Goal: Task Accomplishment & Management: Manage account settings

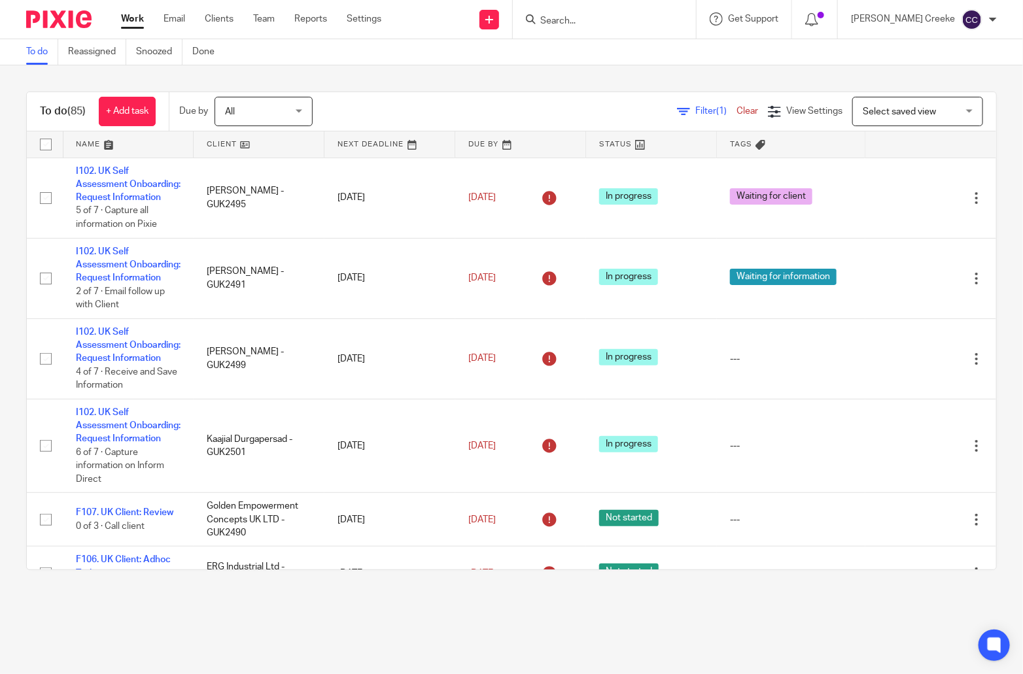
click at [863, 107] on span "Select saved view" at bounding box center [899, 111] width 73 height 9
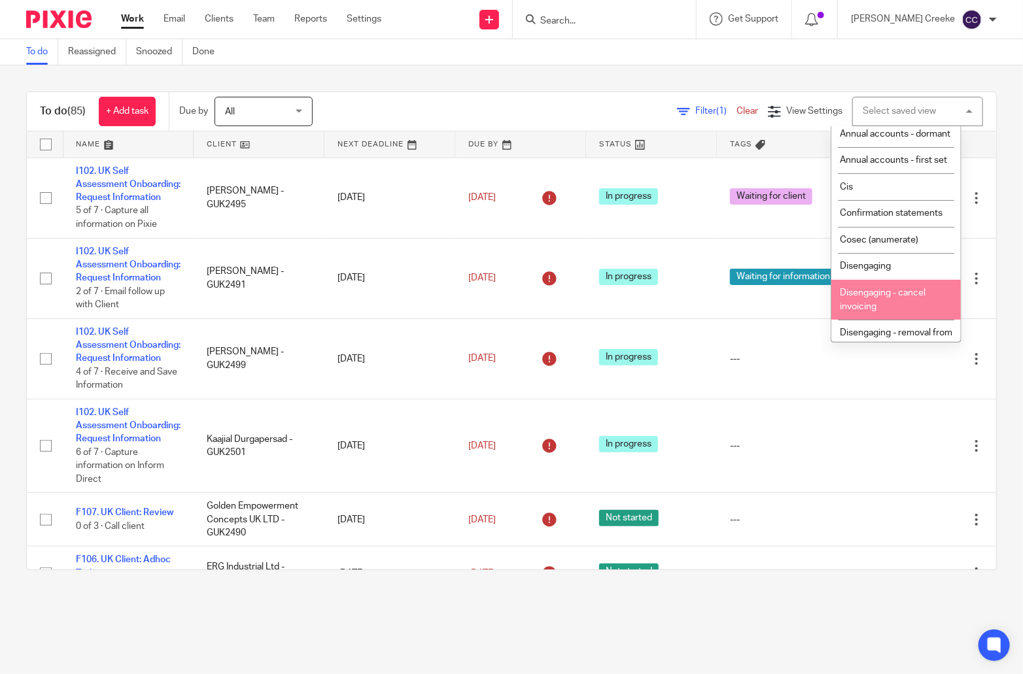
scroll to position [145, 0]
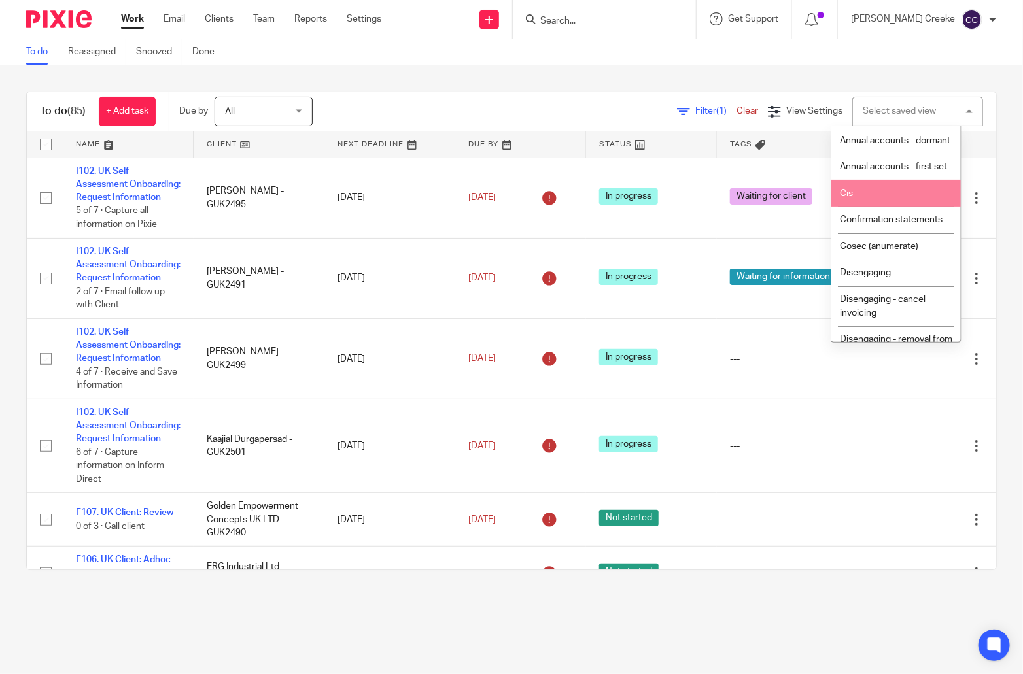
click at [876, 207] on li "Cis" at bounding box center [895, 193] width 129 height 27
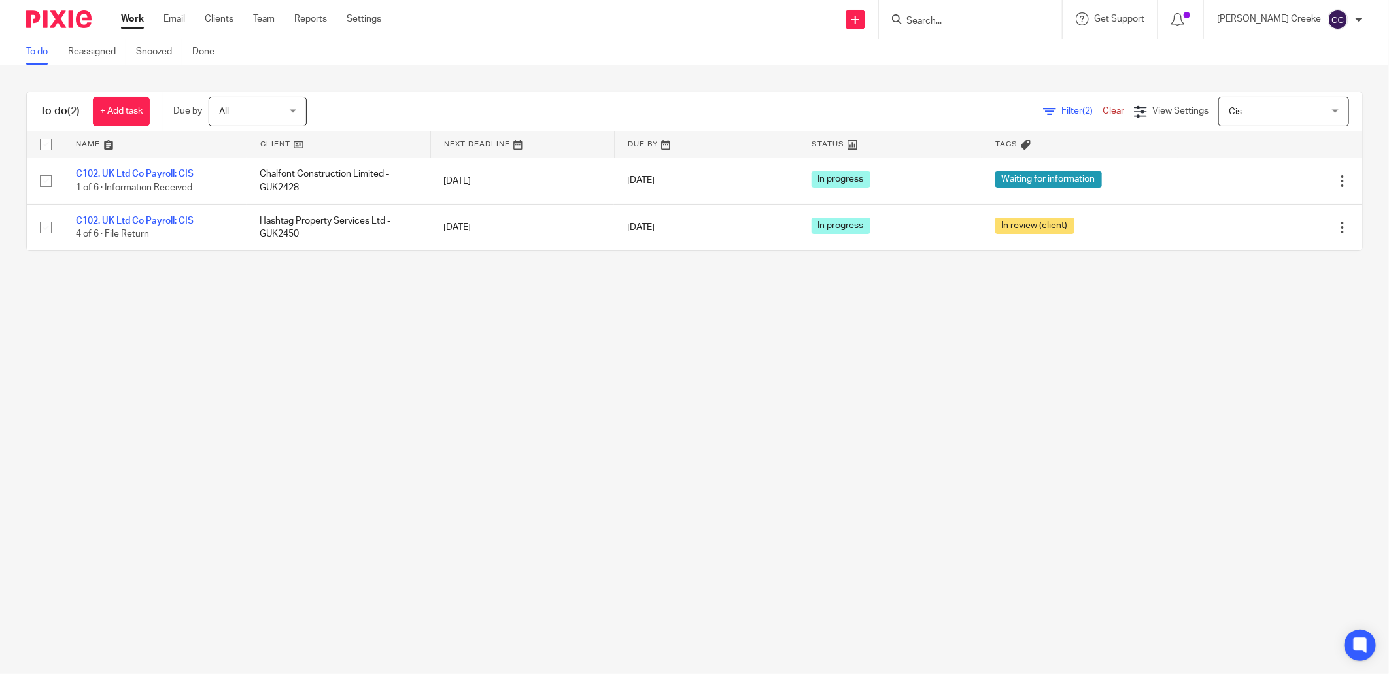
drag, startPoint x: 128, startPoint y: 216, endPoint x: 1123, endPoint y: 254, distance: 995.3
click at [1022, 349] on main "To do Reassigned Snoozed Done To do (2) + Add task Due by All All Today Tomorro…" at bounding box center [694, 337] width 1389 height 674
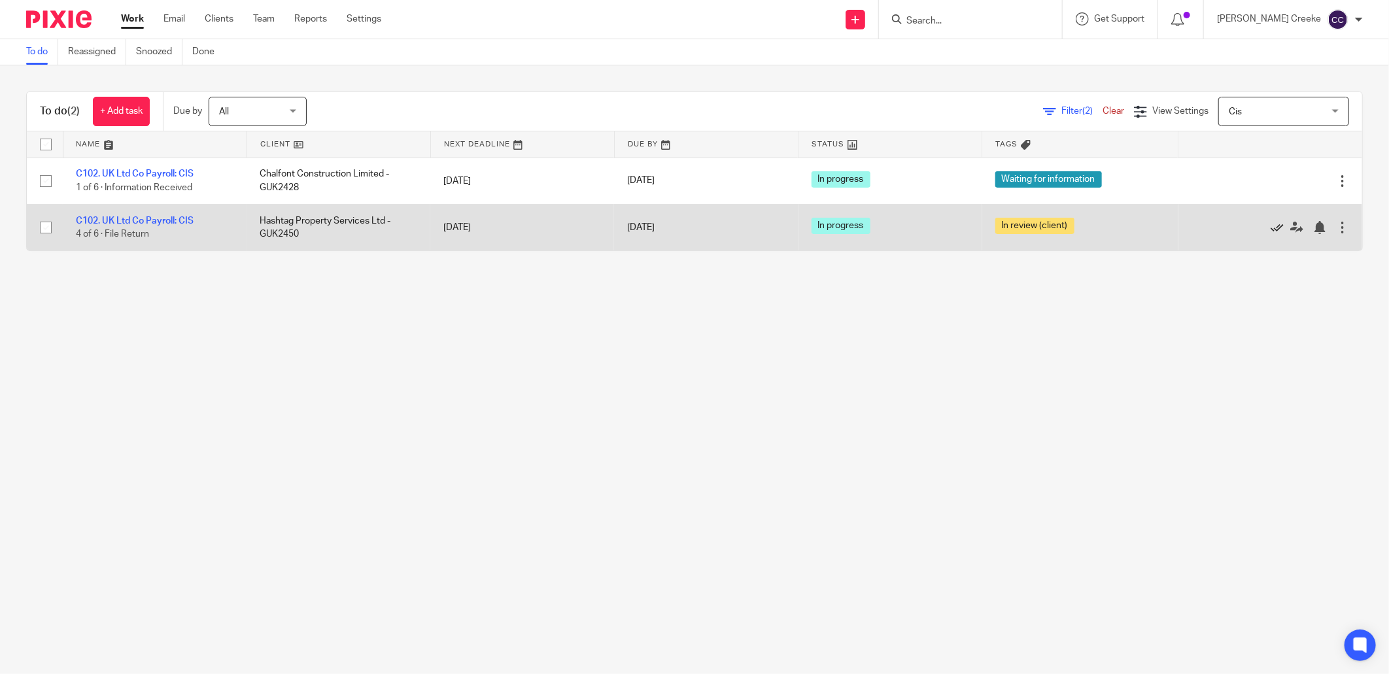
click at [1022, 227] on icon at bounding box center [1277, 227] width 13 height 13
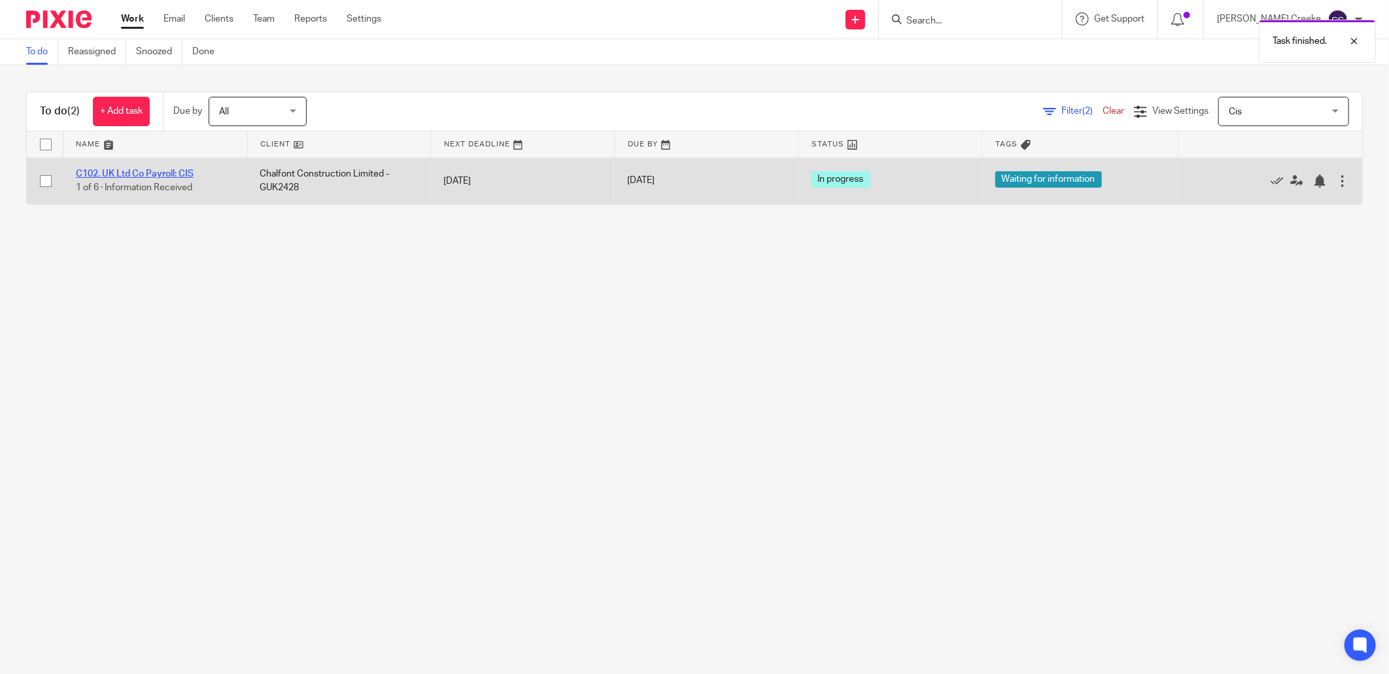
click at [142, 175] on link "C102. UK Ltd Co Payroll: CIS" at bounding box center [135, 173] width 118 height 9
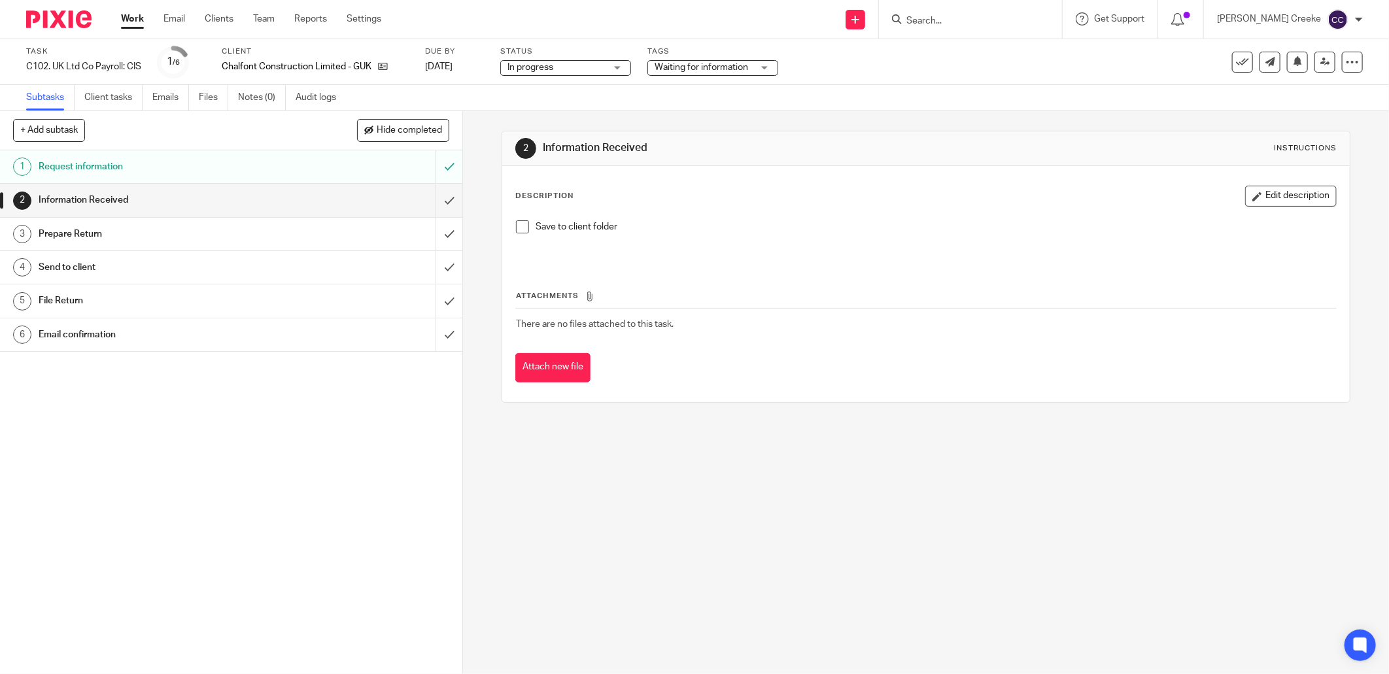
click at [744, 64] on span "Waiting for information" at bounding box center [702, 67] width 94 height 9
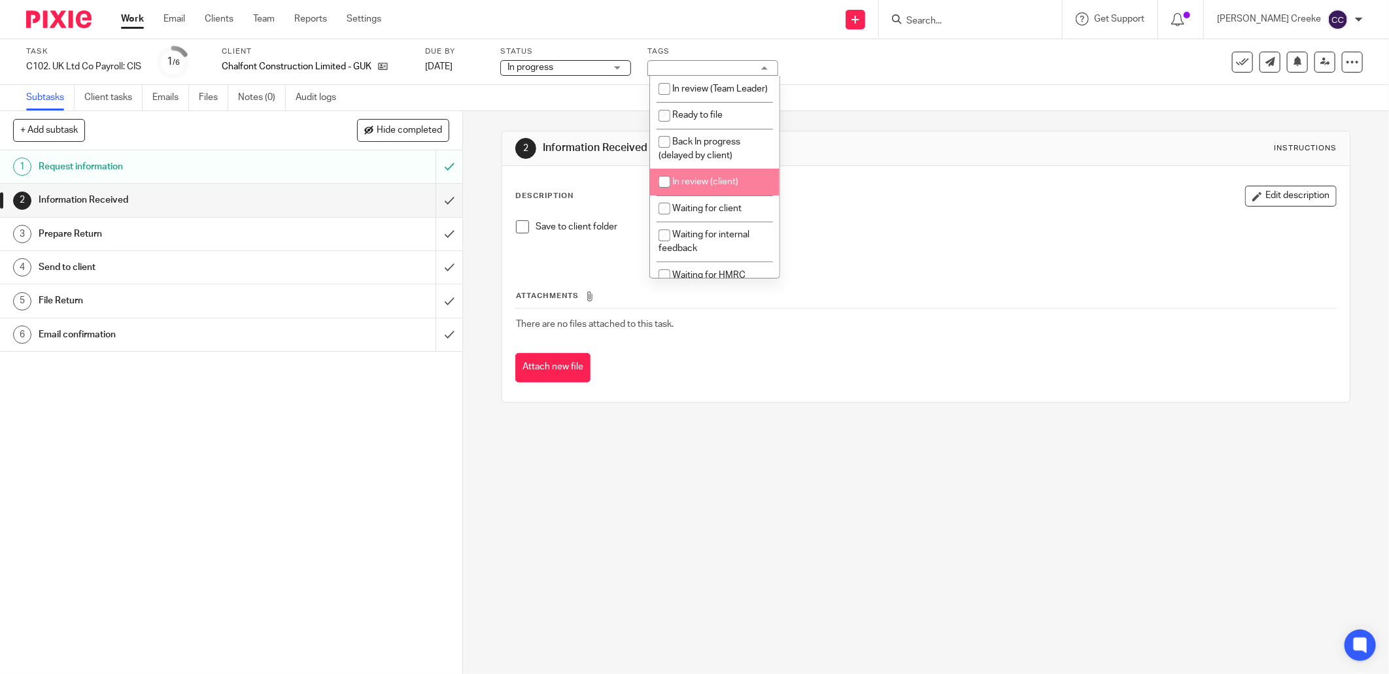
click at [731, 186] on span "In review (client)" at bounding box center [705, 181] width 66 height 9
checkbox input "true"
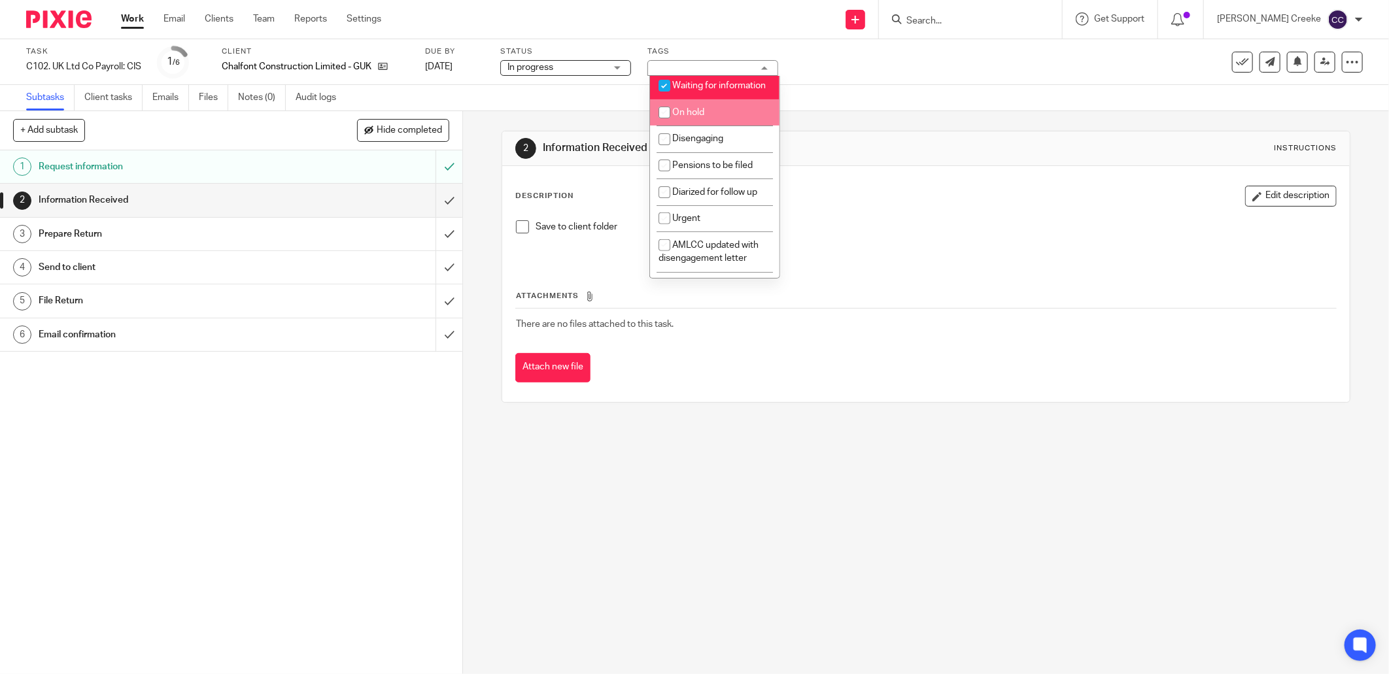
scroll to position [218, 0]
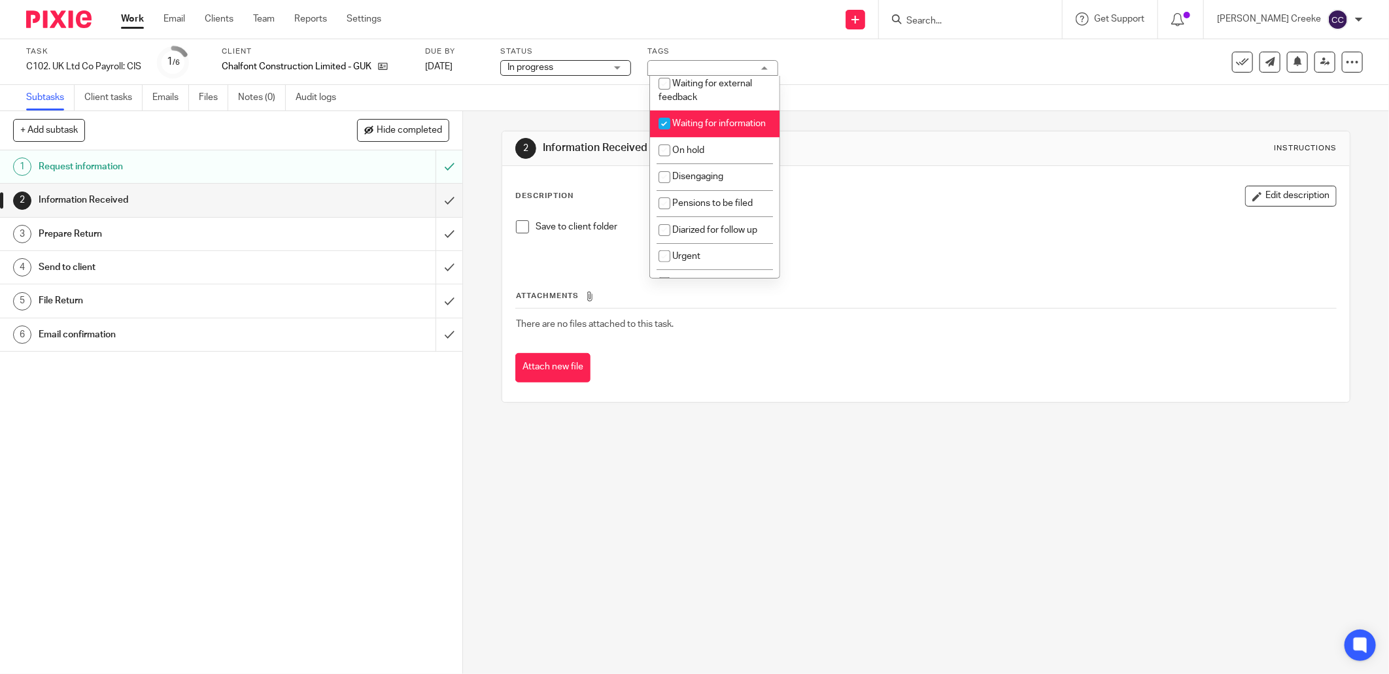
click at [719, 135] on li "Waiting for information" at bounding box center [714, 124] width 129 height 27
checkbox input "false"
drag, startPoint x: 381, startPoint y: 539, endPoint x: 453, endPoint y: 222, distance: 325.4
click at [381, 538] on div "1 Request information 2 Information Received 3 Prepare Return 4 Send to client …" at bounding box center [231, 412] width 462 height 524
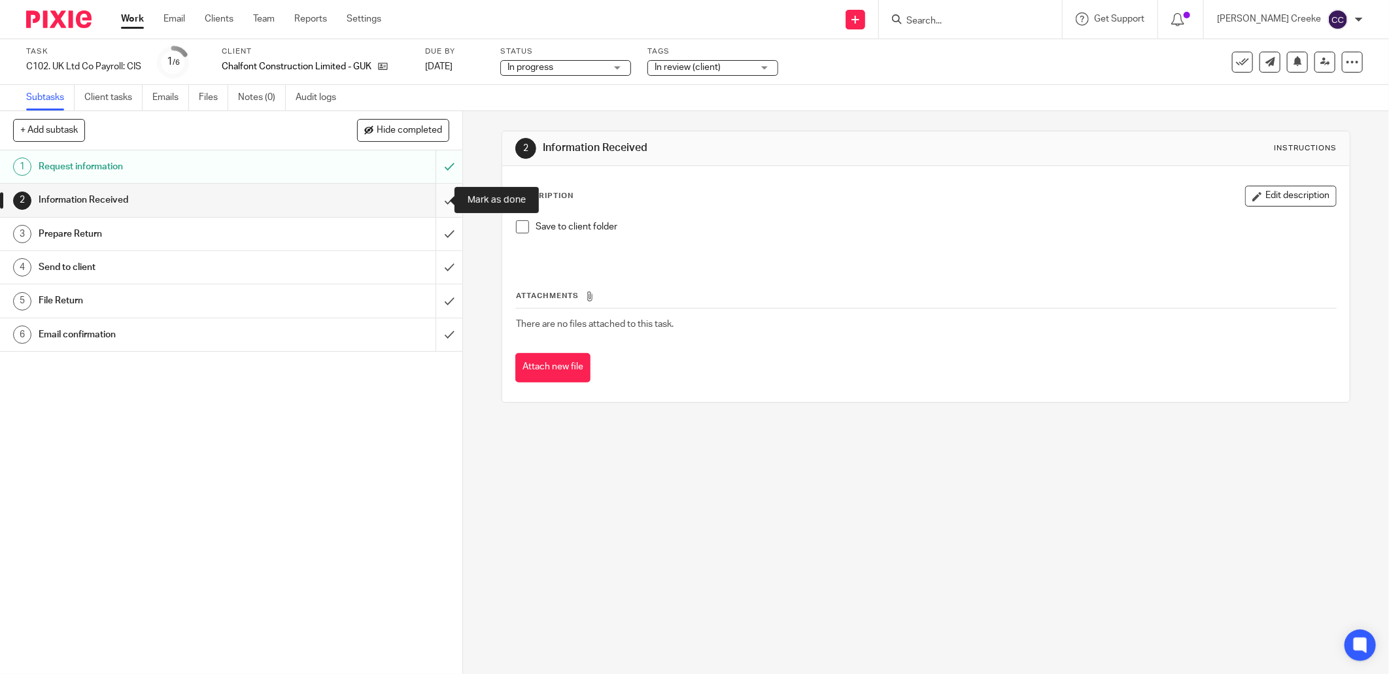
click at [439, 199] on input "submit" at bounding box center [231, 200] width 462 height 33
click at [434, 230] on input "submit" at bounding box center [231, 234] width 462 height 33
click at [436, 271] on input "submit" at bounding box center [231, 267] width 462 height 33
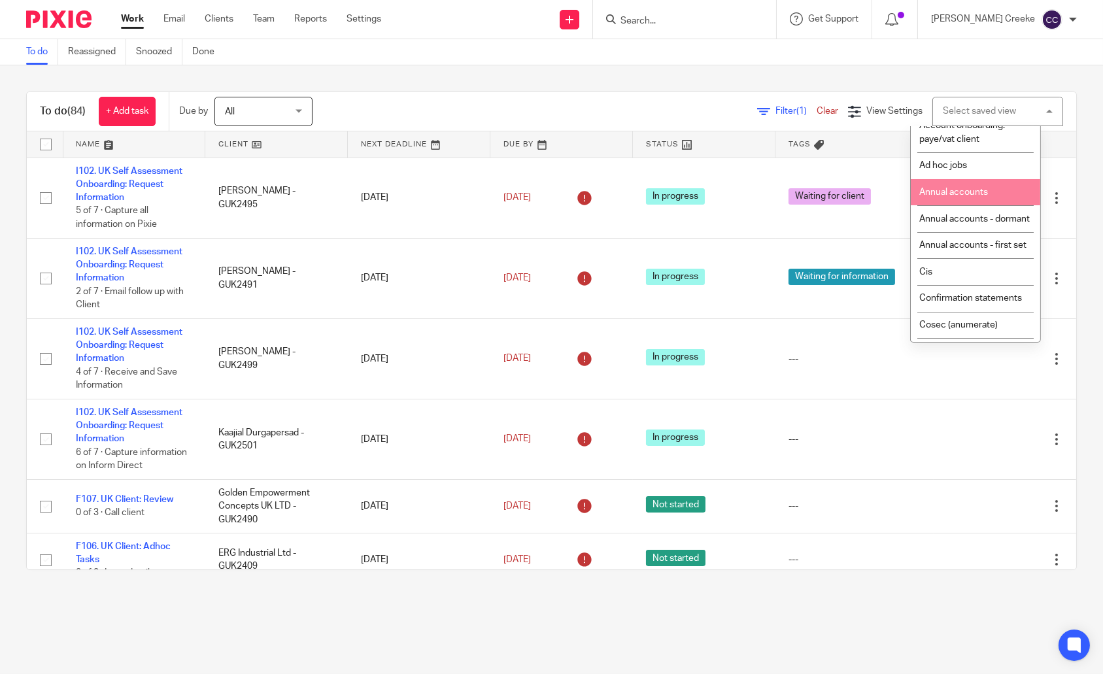
scroll to position [436, 0]
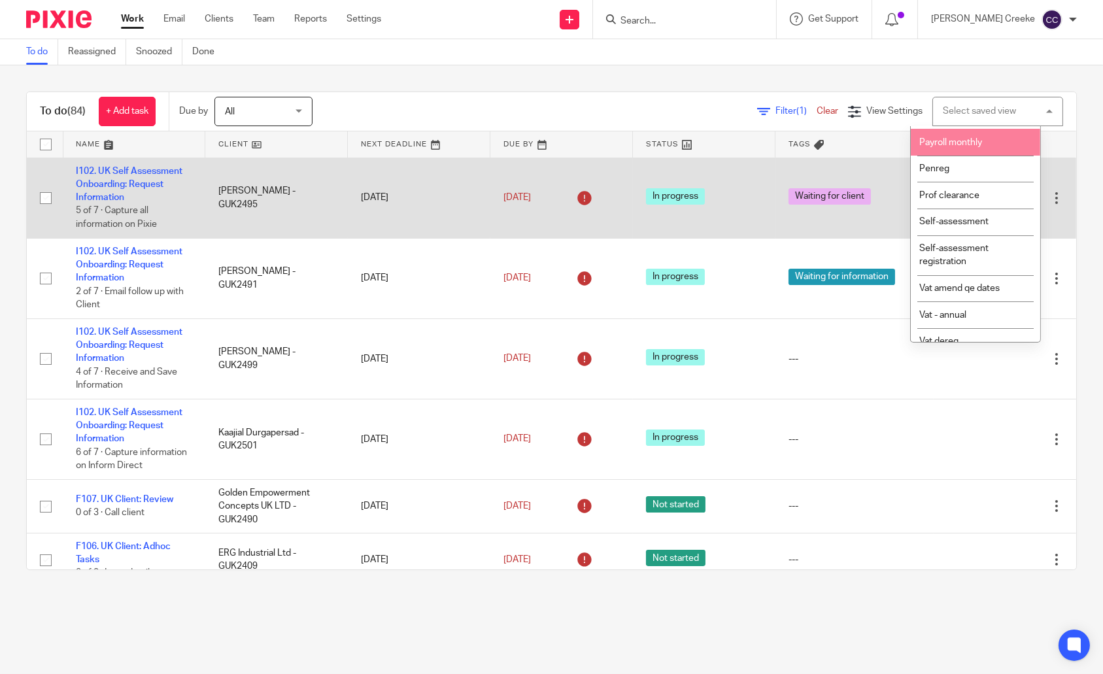
click at [957, 147] on span "Payroll monthly" at bounding box center [950, 142] width 63 height 9
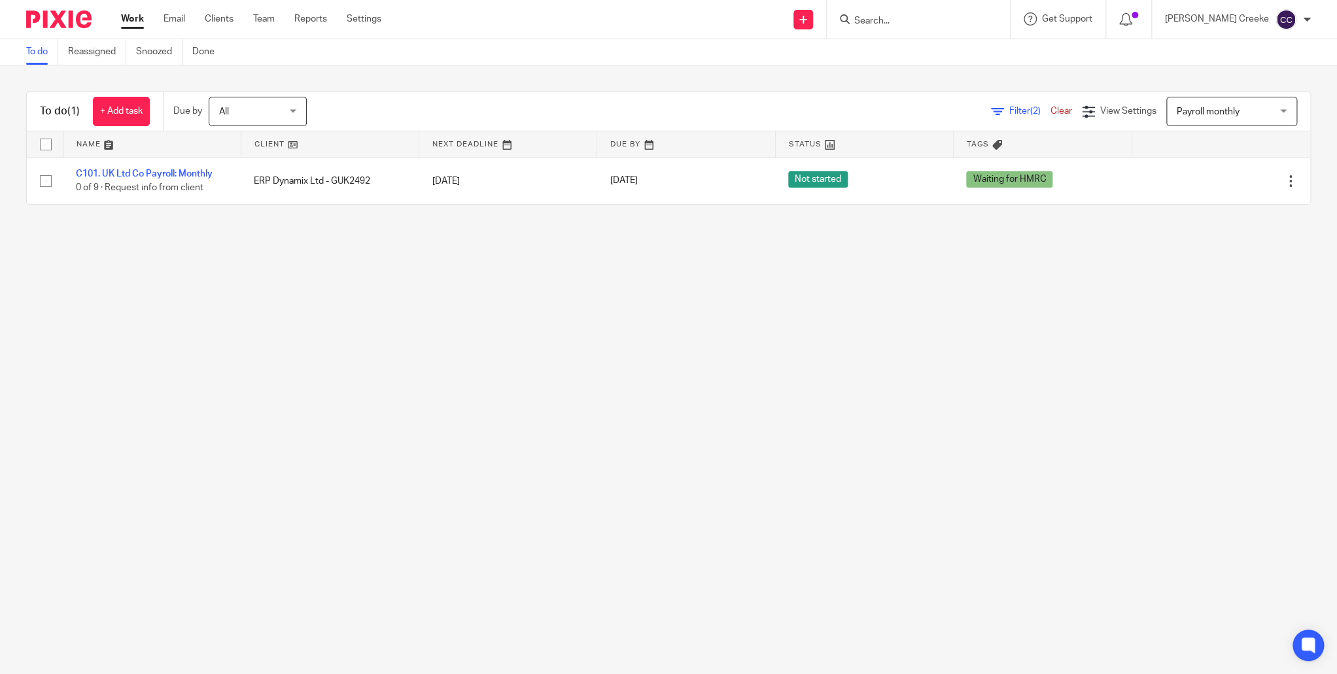
click at [910, 22] on input "Search" at bounding box center [912, 22] width 118 height 12
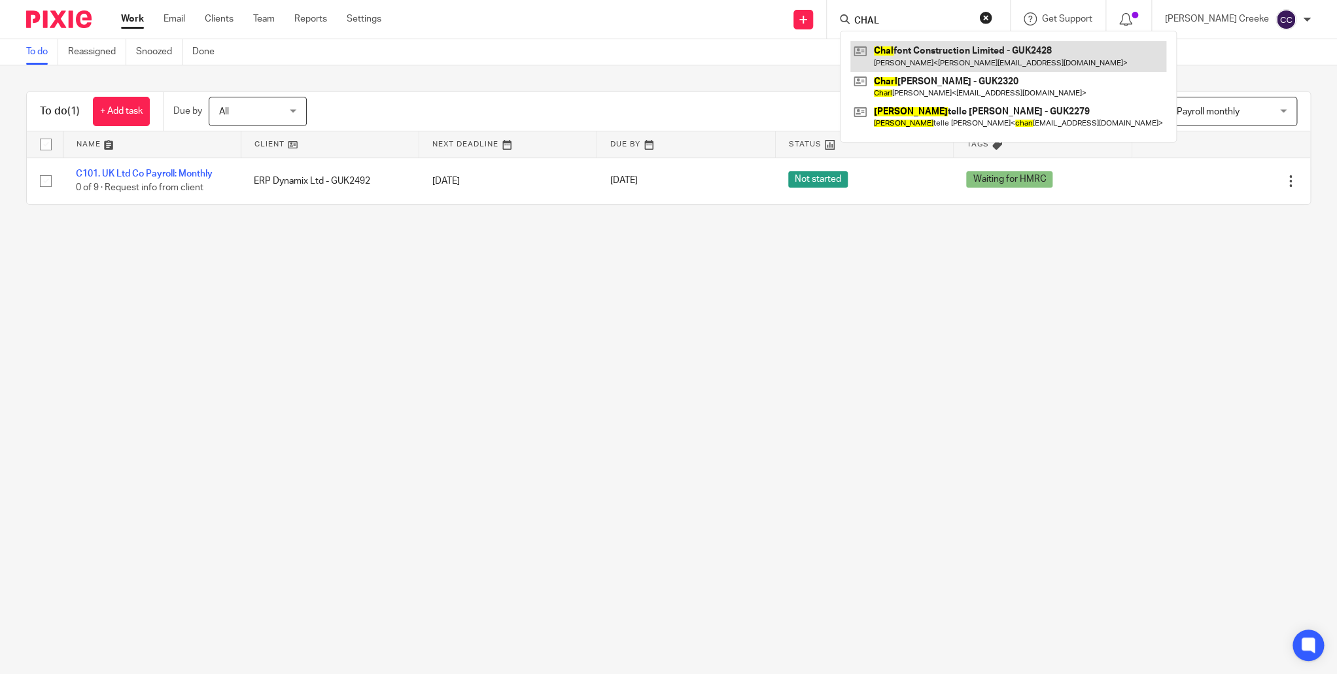
type input "CHAL"
click at [959, 50] on link at bounding box center [1008, 56] width 316 height 30
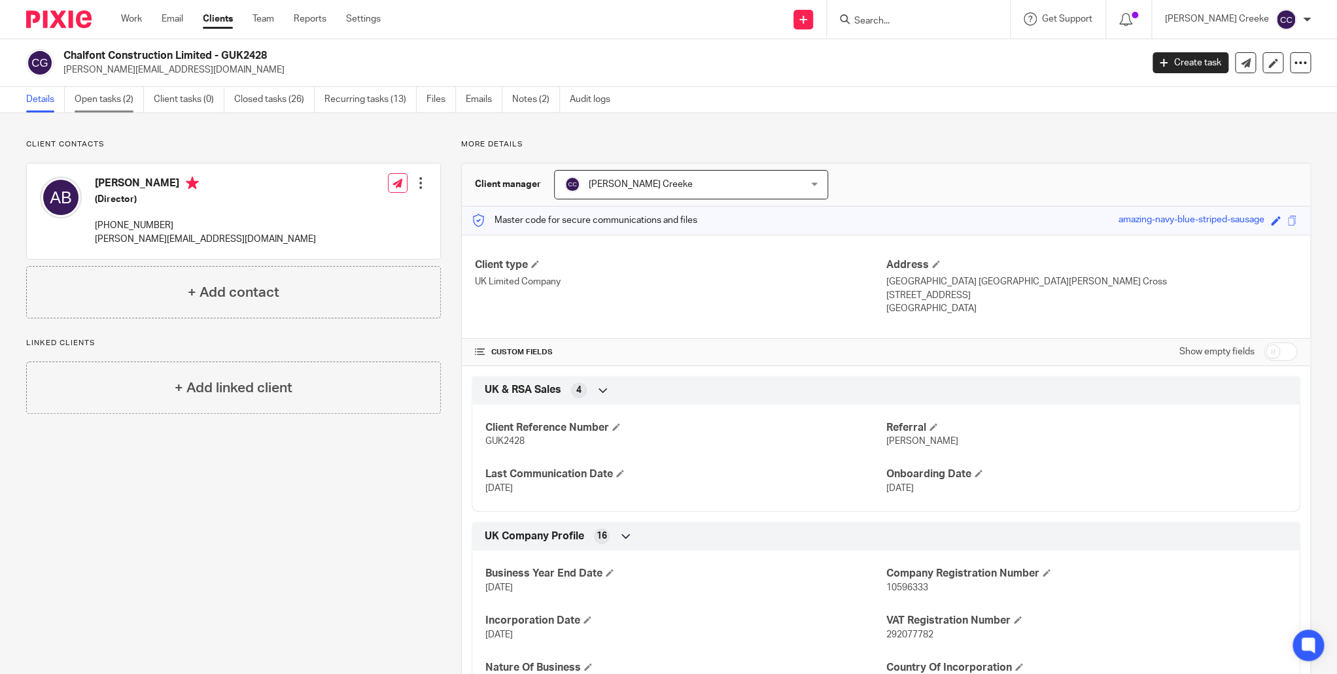
click at [102, 89] on link "Open tasks (2)" at bounding box center [109, 100] width 69 height 26
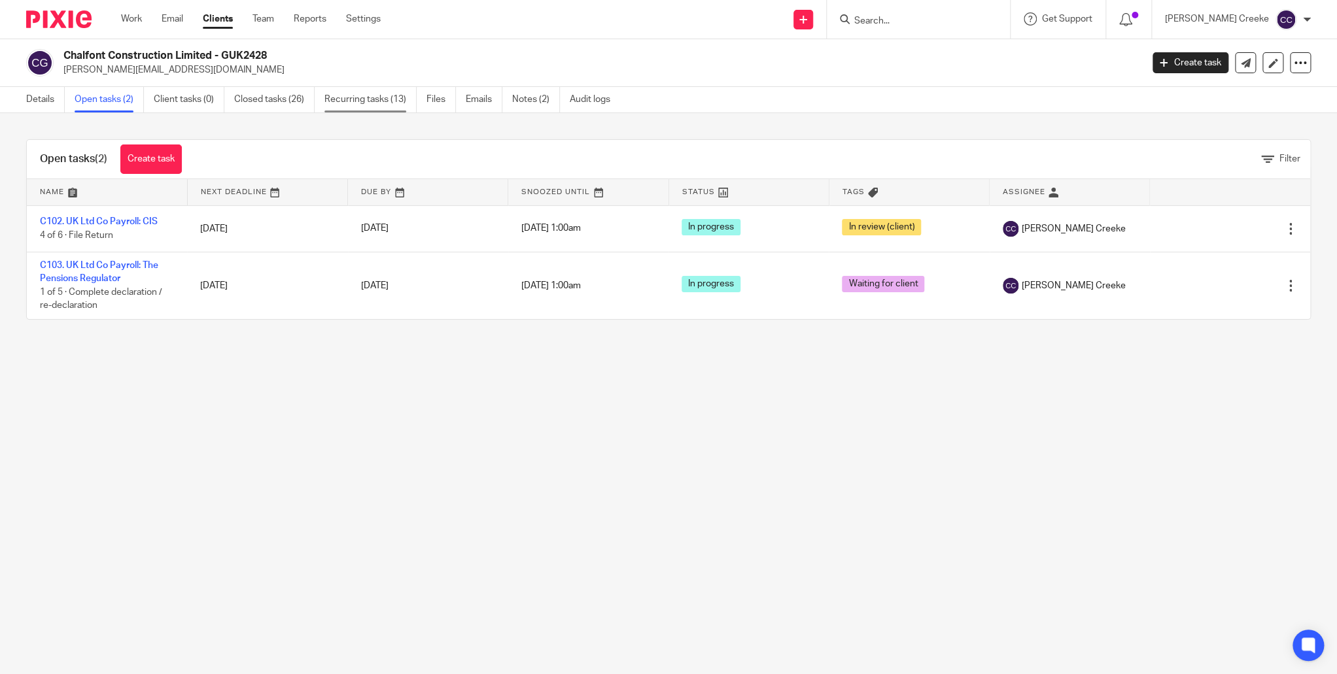
click at [360, 95] on link "Recurring tasks (13)" at bounding box center [370, 100] width 92 height 26
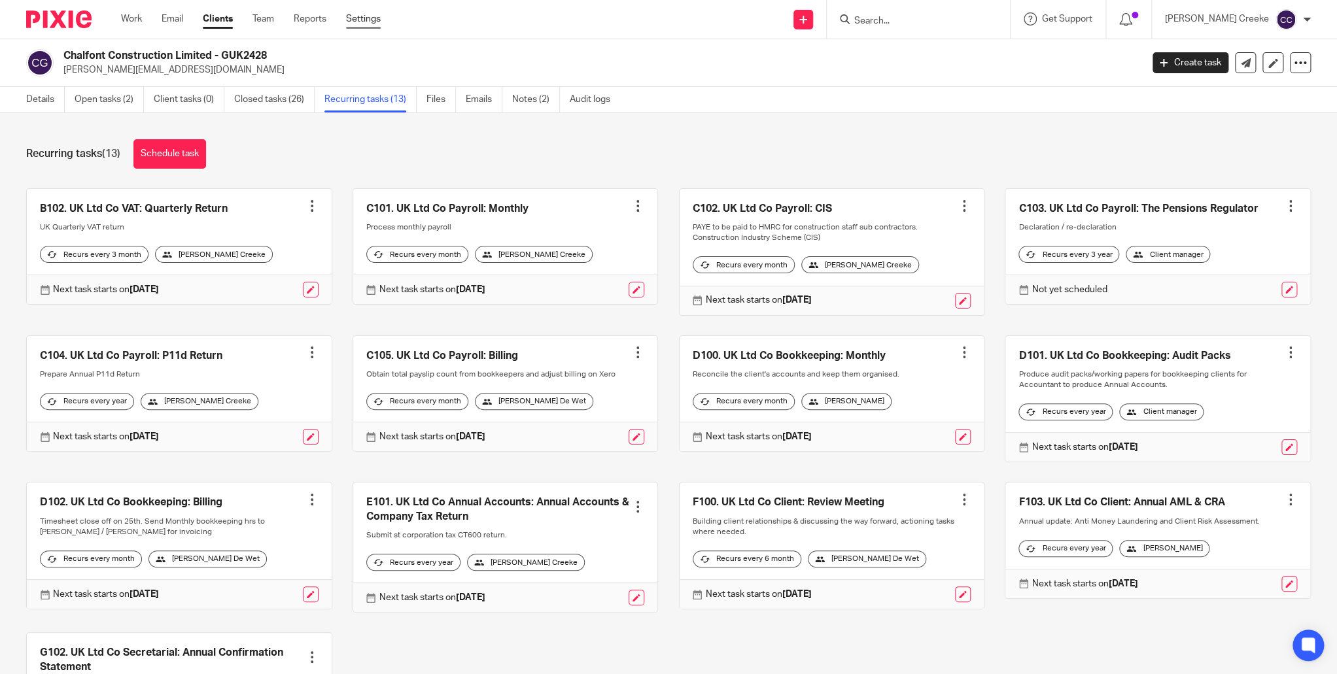
click at [351, 18] on link "Settings" at bounding box center [363, 18] width 35 height 13
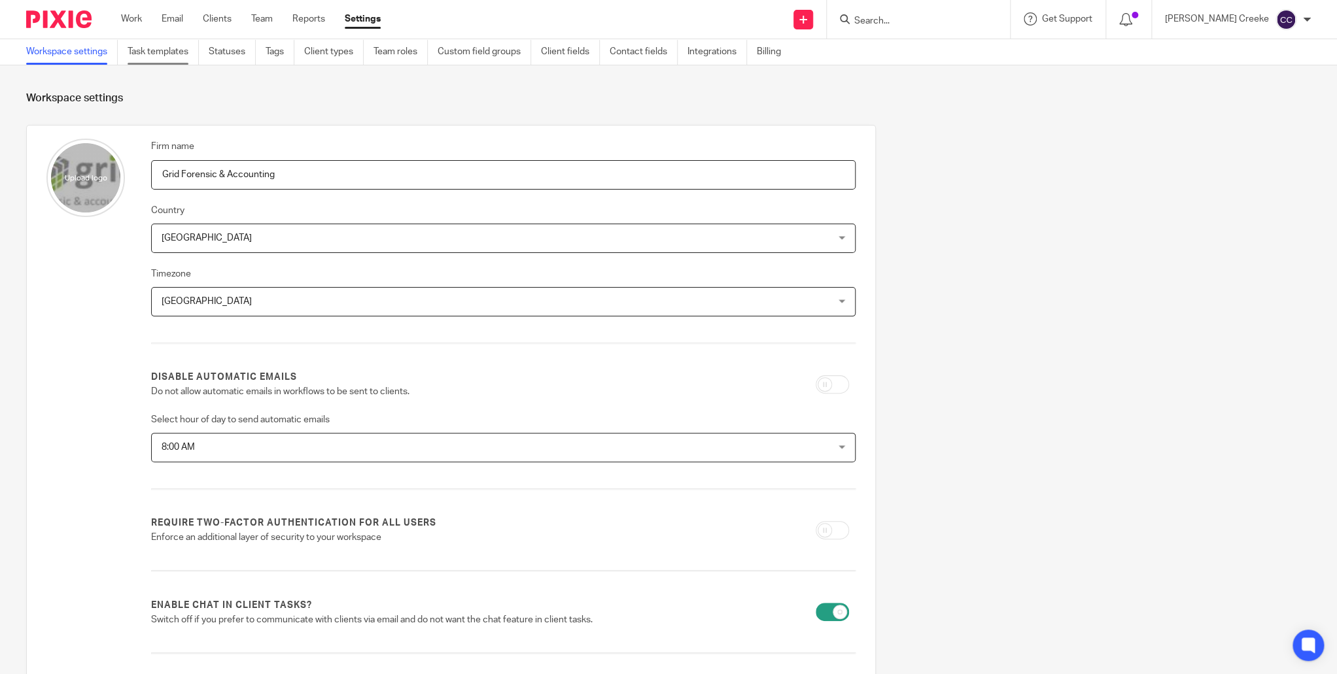
click at [172, 51] on link "Task templates" at bounding box center [163, 52] width 71 height 26
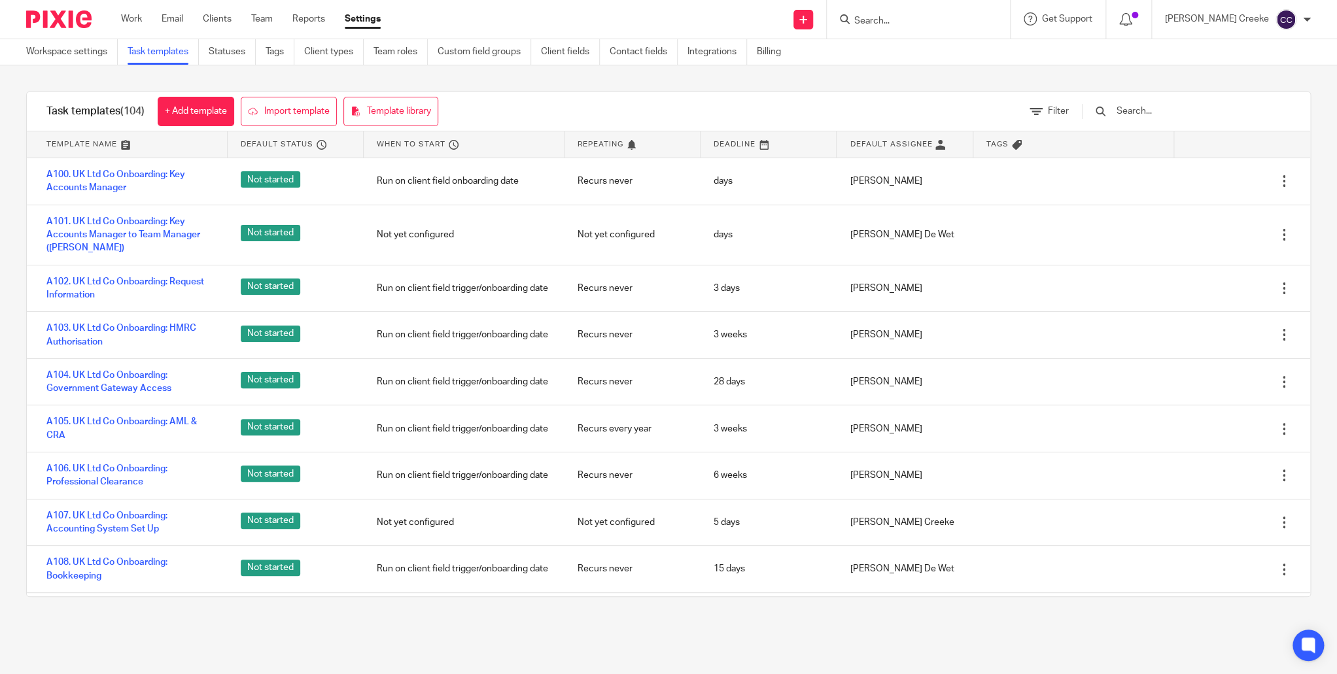
click at [1152, 114] on input "text" at bounding box center [1191, 111] width 152 height 14
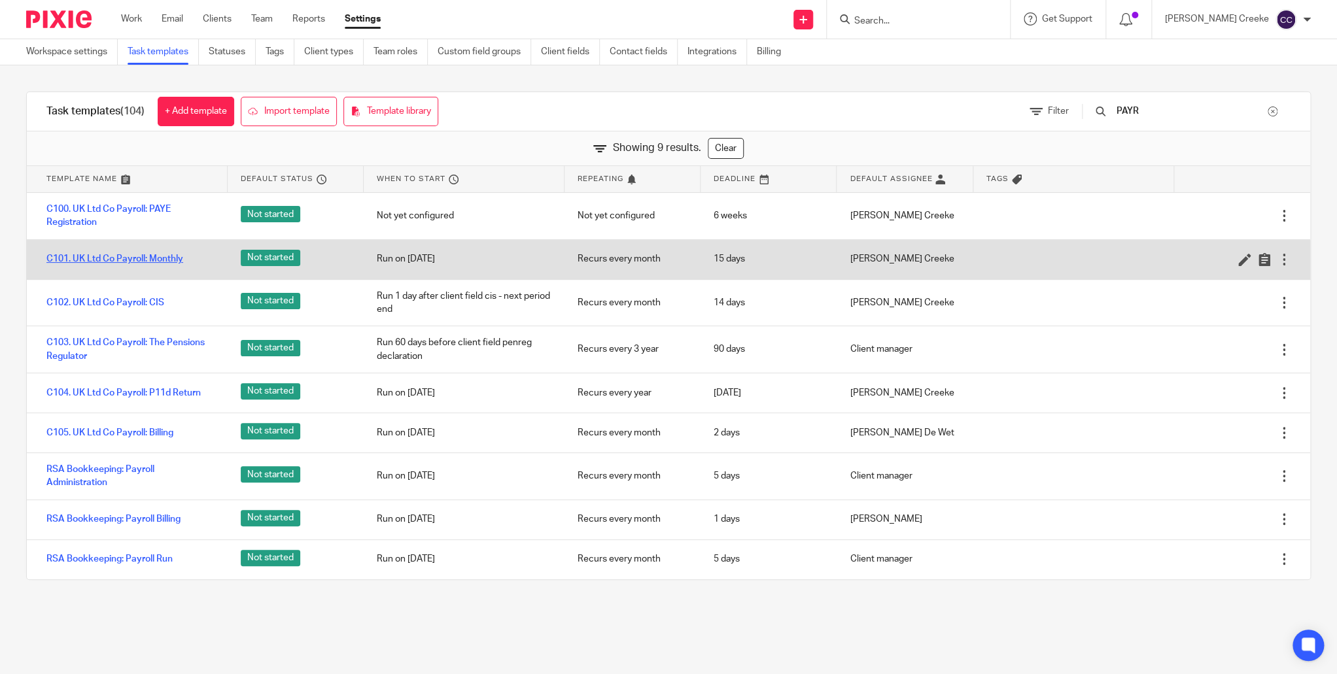
type input "PAYR"
click at [107, 255] on link "C101. UK Ltd Co Payroll: Monthly" at bounding box center [114, 258] width 137 height 13
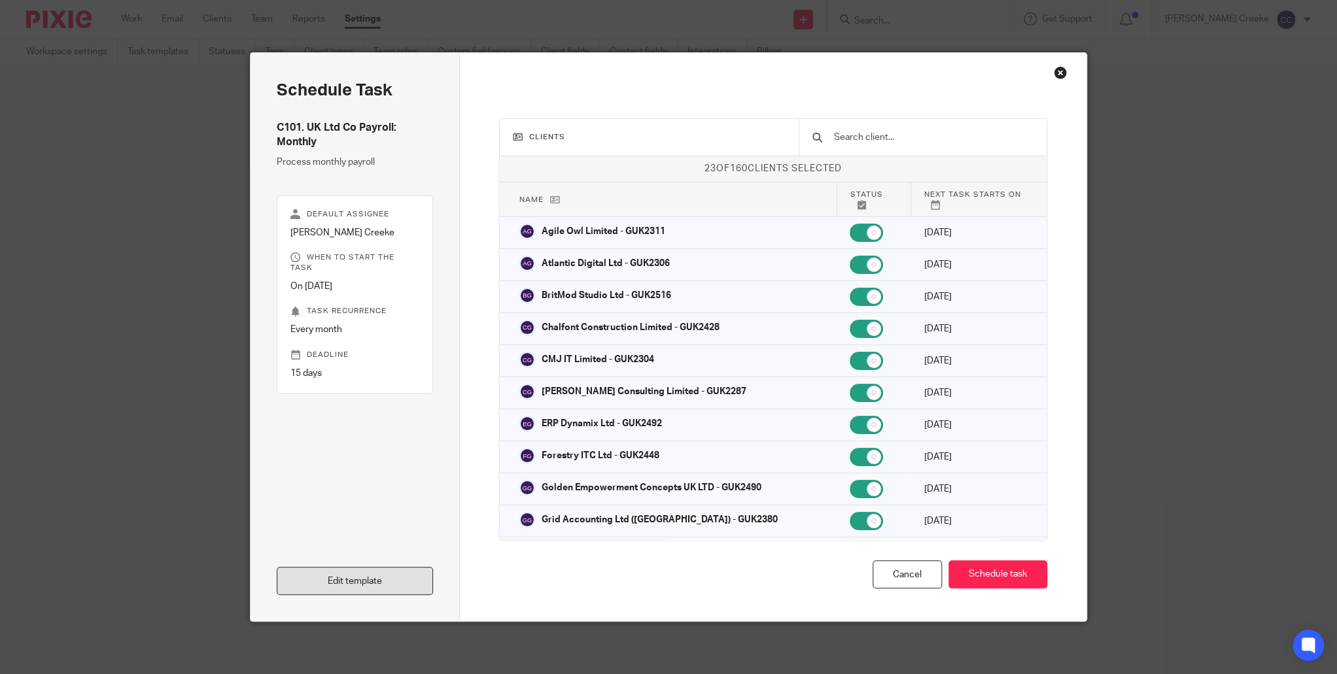
click at [370, 579] on link "Edit template" at bounding box center [355, 581] width 156 height 28
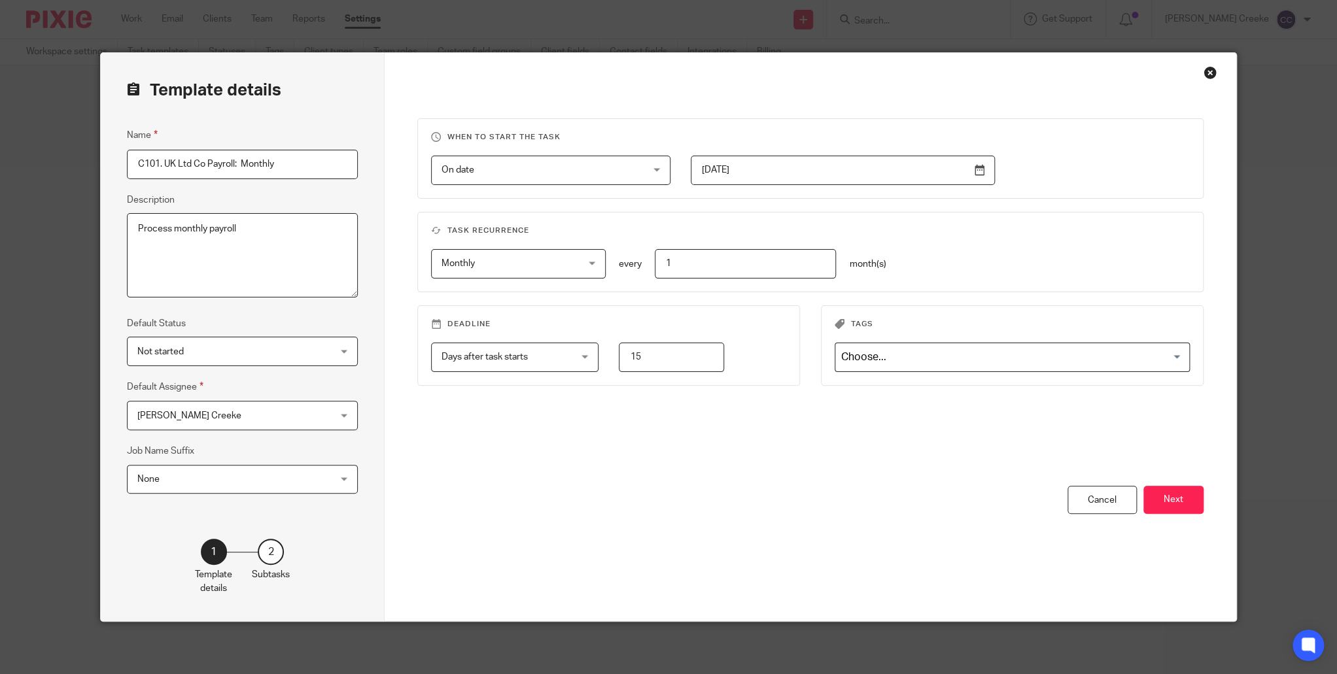
click at [798, 253] on input "1" at bounding box center [746, 263] width 182 height 29
click at [575, 349] on div "Days after task starts Days after task starts" at bounding box center [514, 357] width 167 height 29
click at [560, 178] on span "On date" at bounding box center [532, 169] width 182 height 27
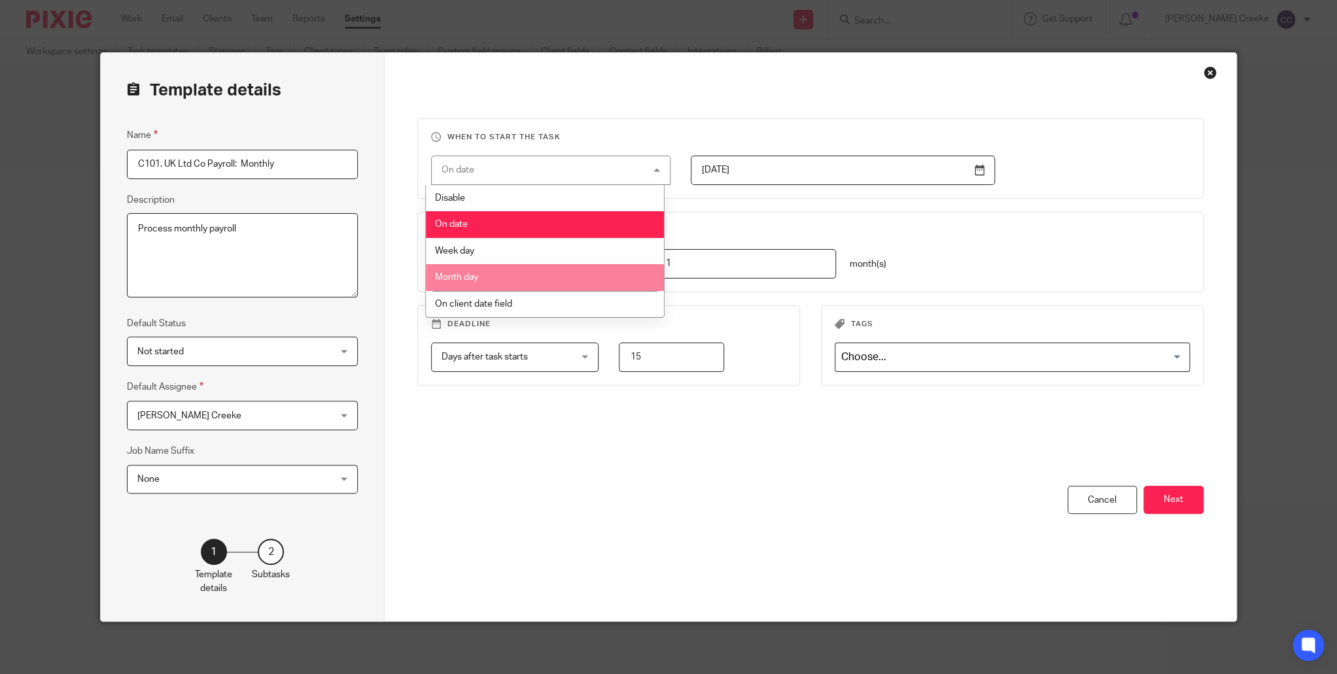
click at [505, 272] on li "Month day" at bounding box center [545, 277] width 238 height 27
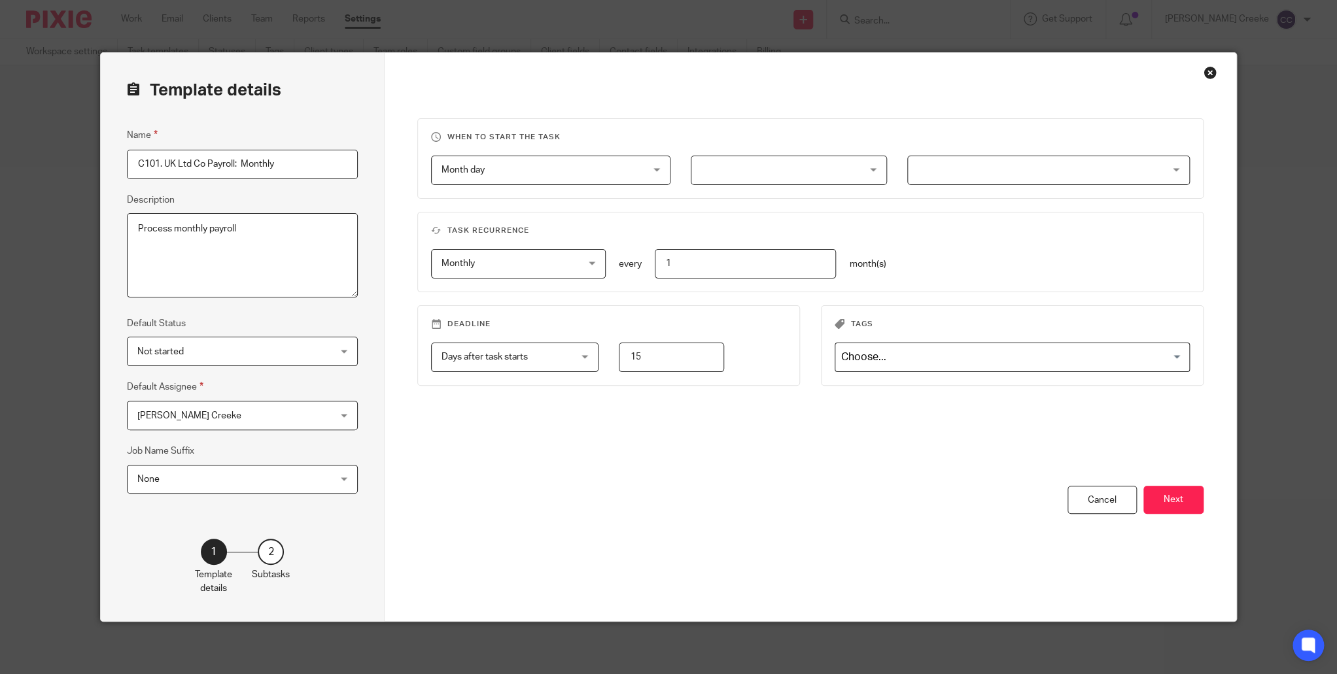
click at [800, 177] on div at bounding box center [789, 170] width 196 height 29
click at [923, 180] on div at bounding box center [1048, 170] width 282 height 29
click at [789, 166] on div at bounding box center [789, 170] width 196 height 29
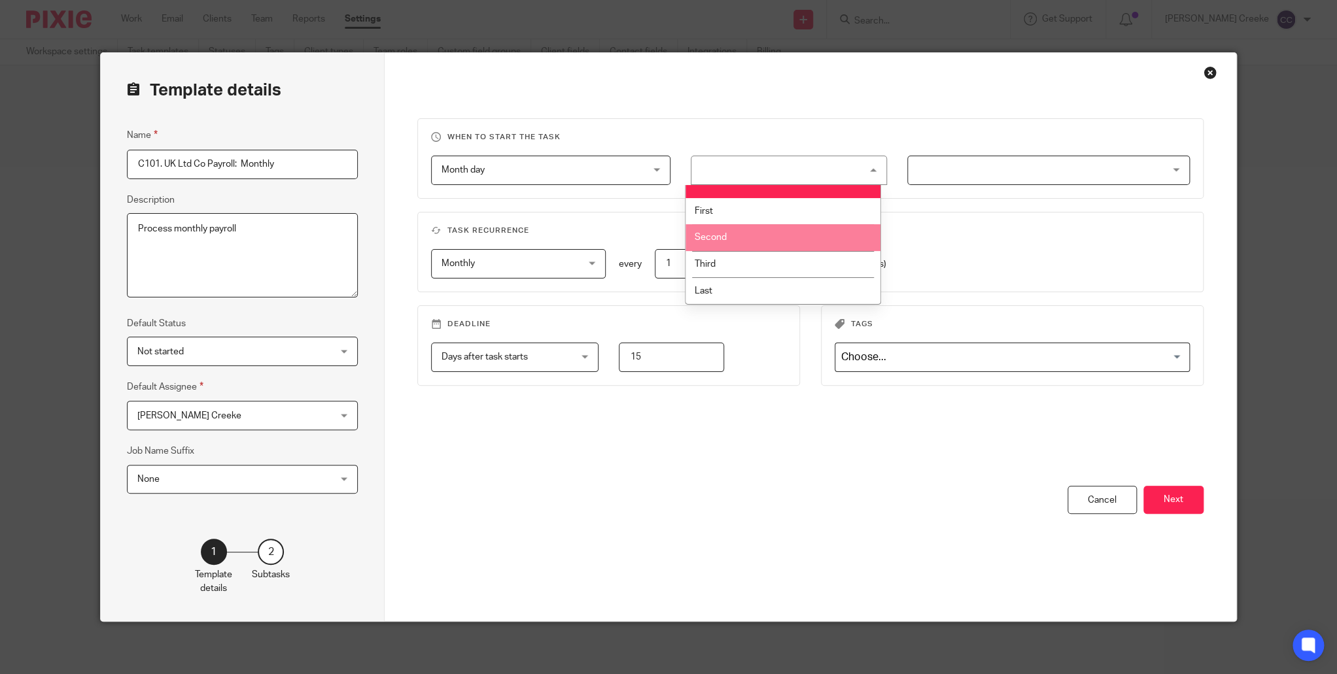
click at [513, 159] on span "Month day" at bounding box center [532, 169] width 182 height 27
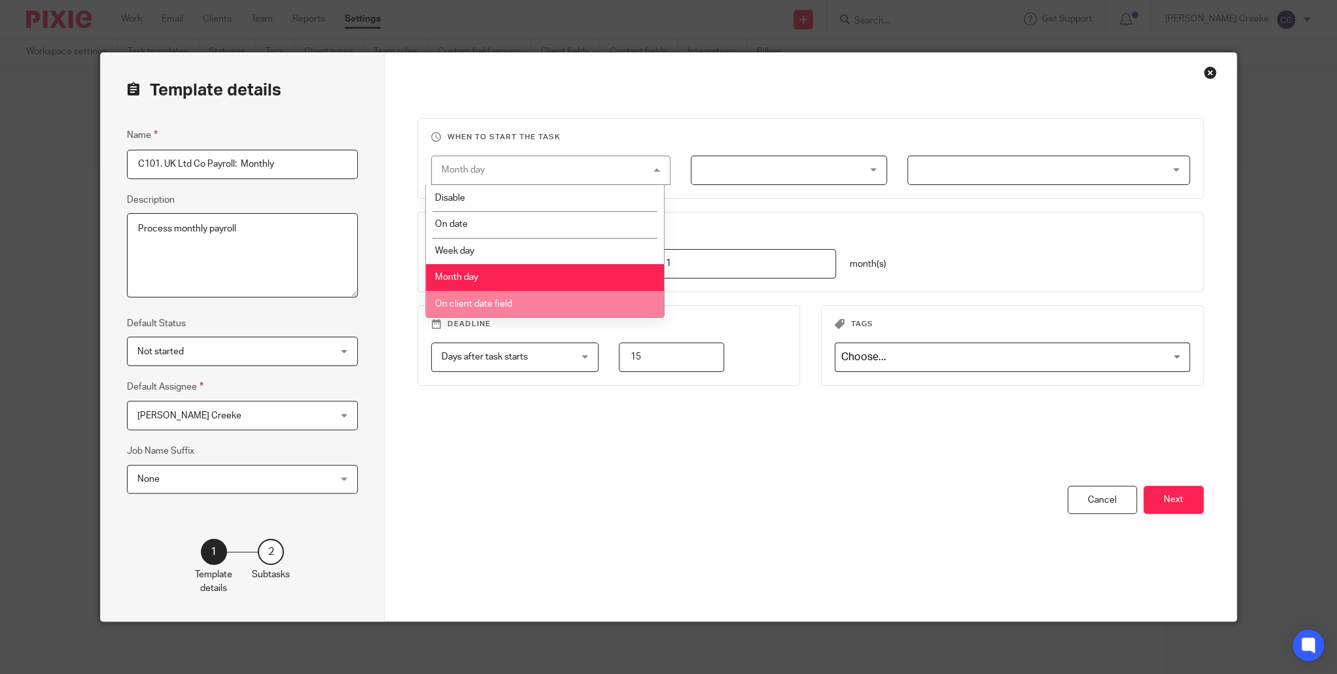
click at [508, 306] on span "On client date field" at bounding box center [472, 303] width 77 height 9
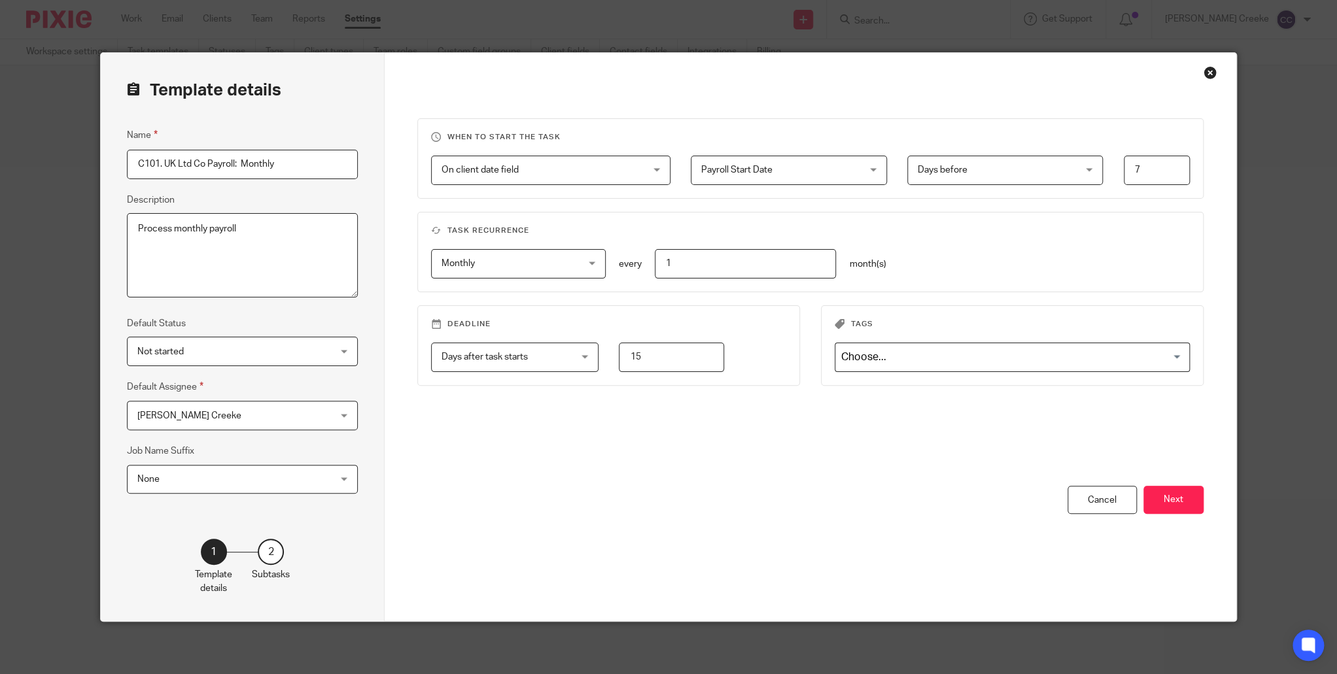
click at [787, 167] on span "Payroll Start Date" at bounding box center [775, 169] width 148 height 27
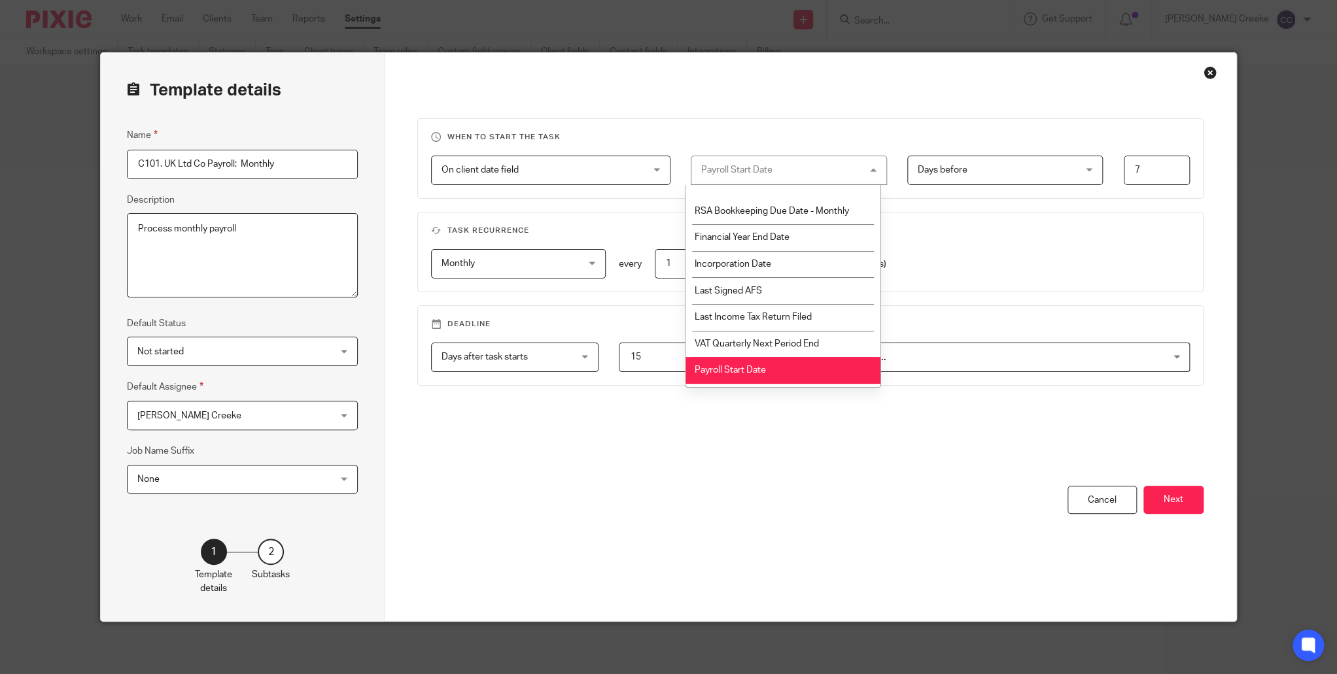
drag, startPoint x: 764, startPoint y: 368, endPoint x: 791, endPoint y: 349, distance: 32.8
click at [764, 369] on span "Payroll Start Date" at bounding box center [729, 370] width 71 height 9
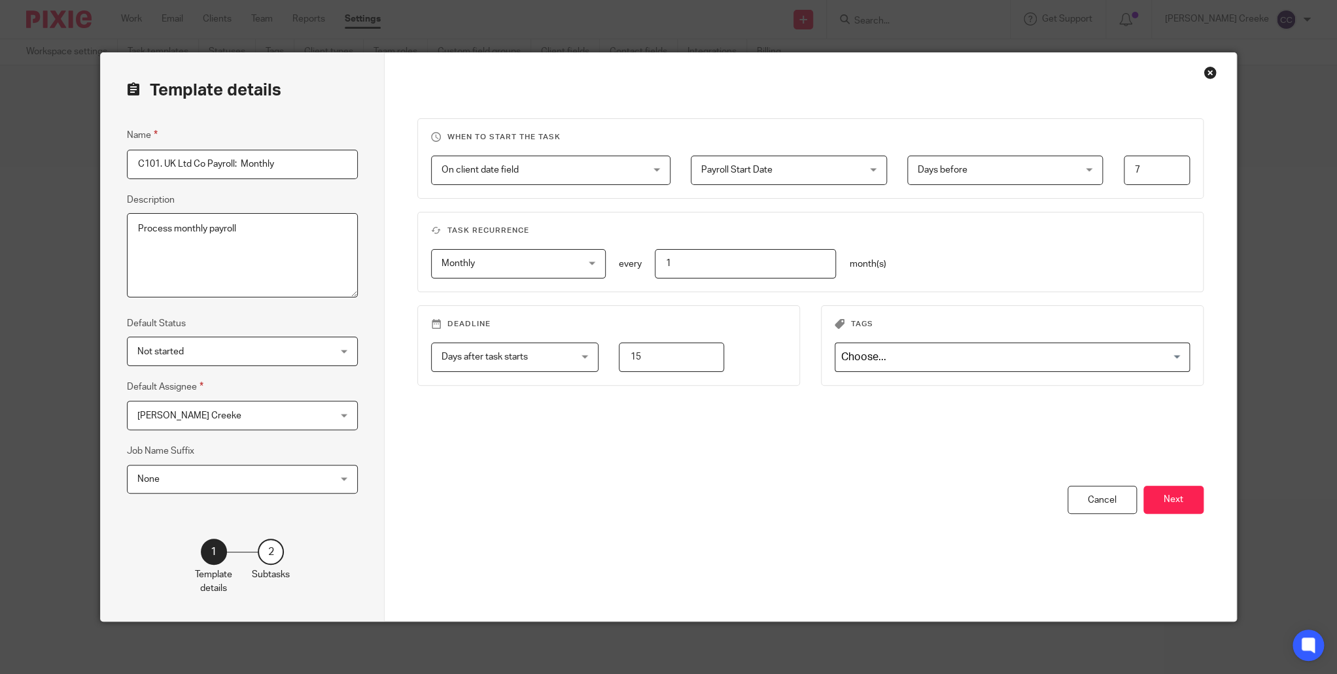
click at [780, 171] on span "Payroll Start Date" at bounding box center [775, 169] width 148 height 27
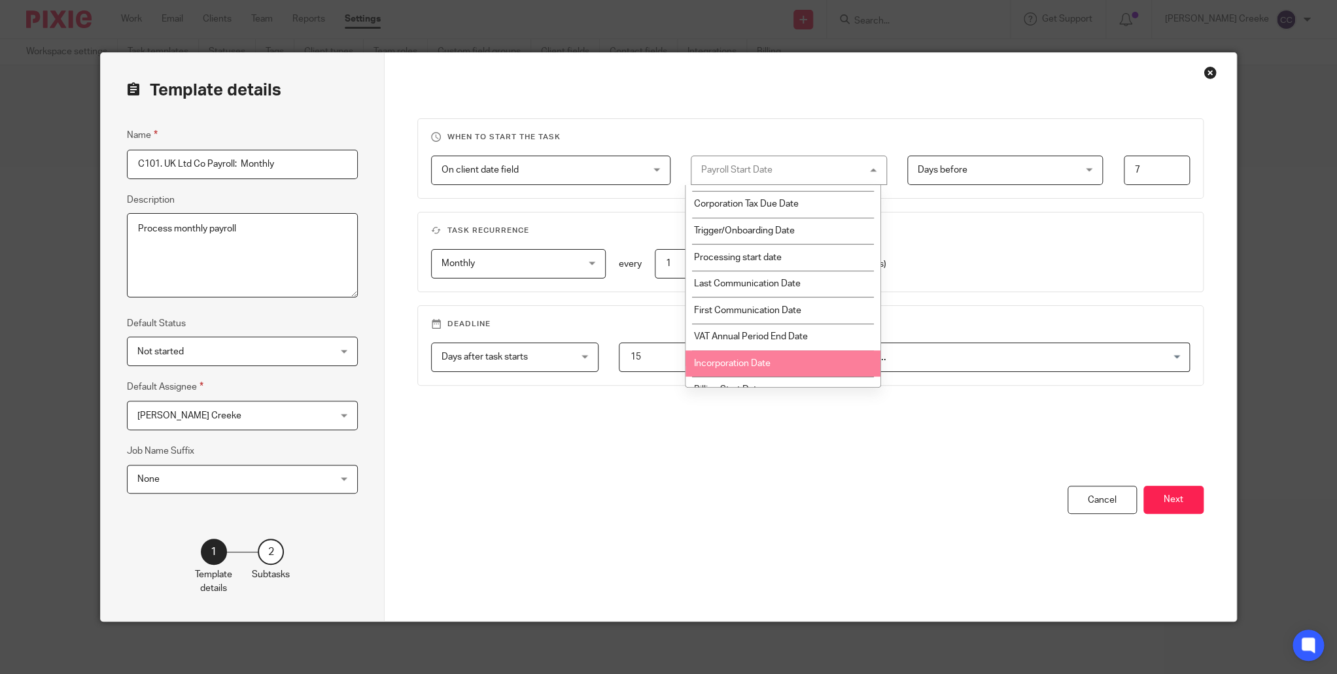
scroll to position [347, 0]
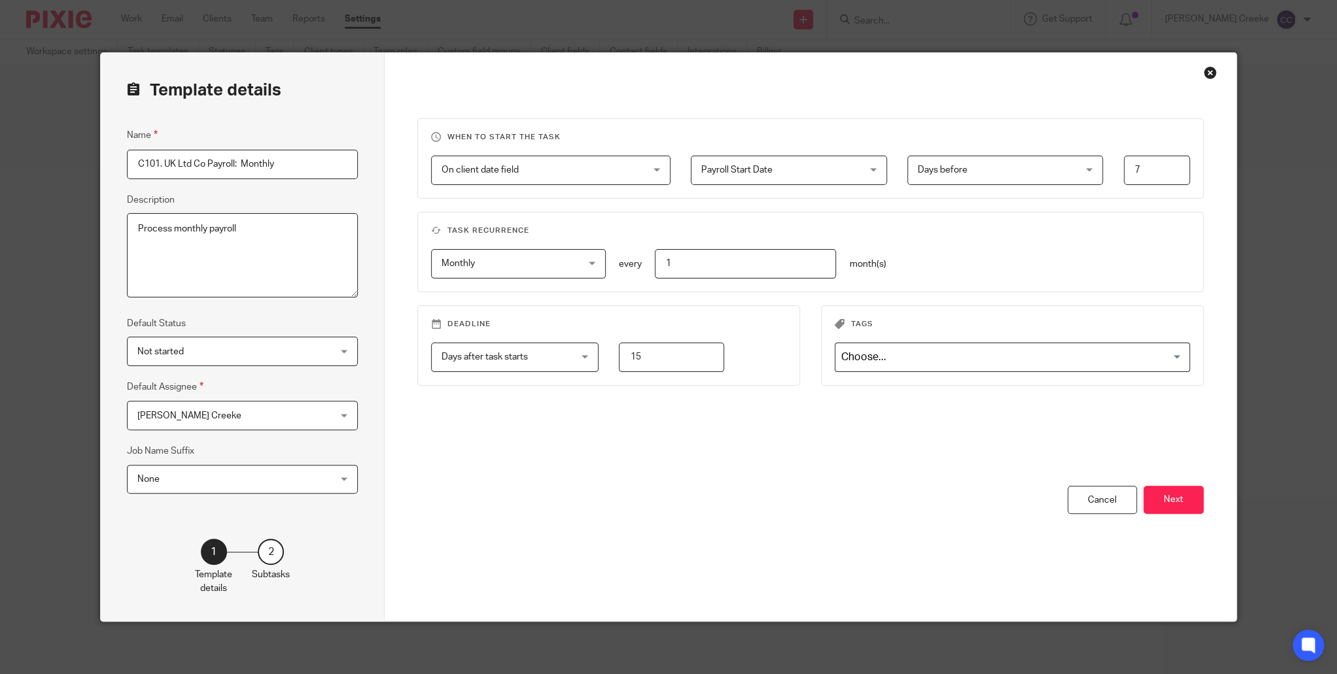
drag, startPoint x: 602, startPoint y: 545, endPoint x: 598, endPoint y: 522, distance: 22.6
click at [602, 539] on div "You have unsaved changes Cancel Next" at bounding box center [810, 553] width 786 height 135
click at [734, 160] on span "Payroll Start Date" at bounding box center [775, 169] width 148 height 27
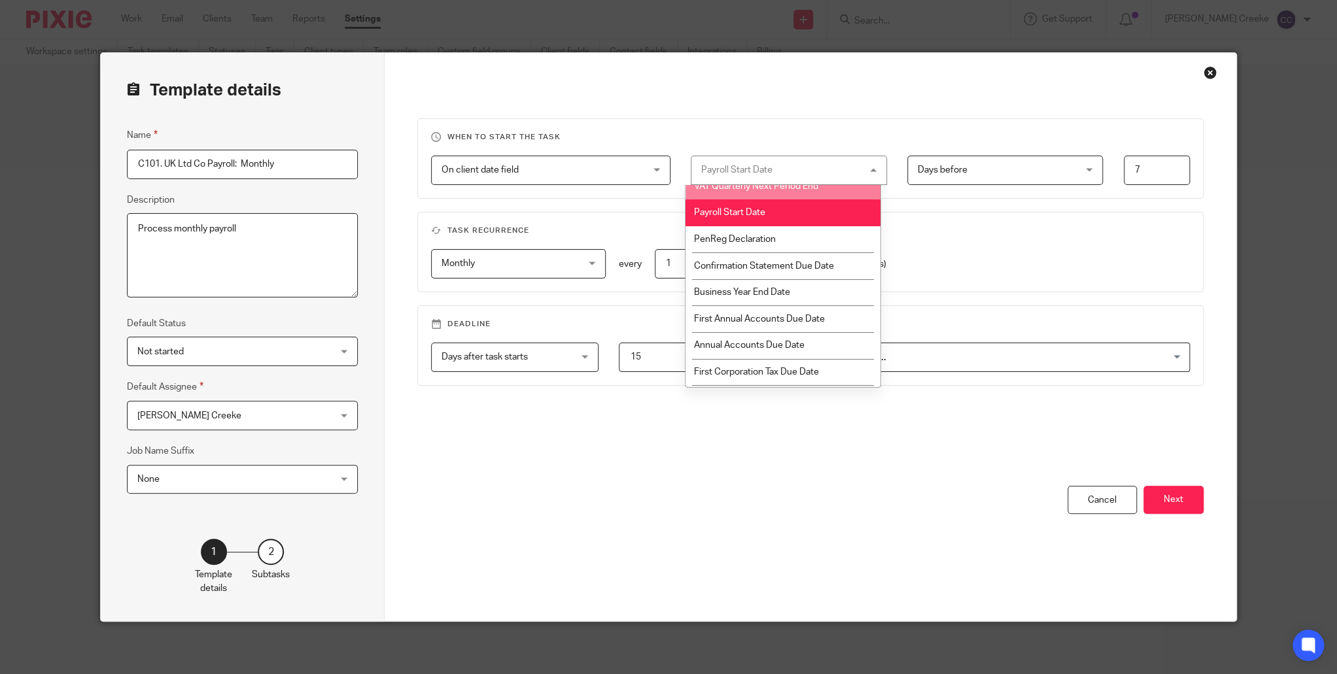
scroll to position [129, 0]
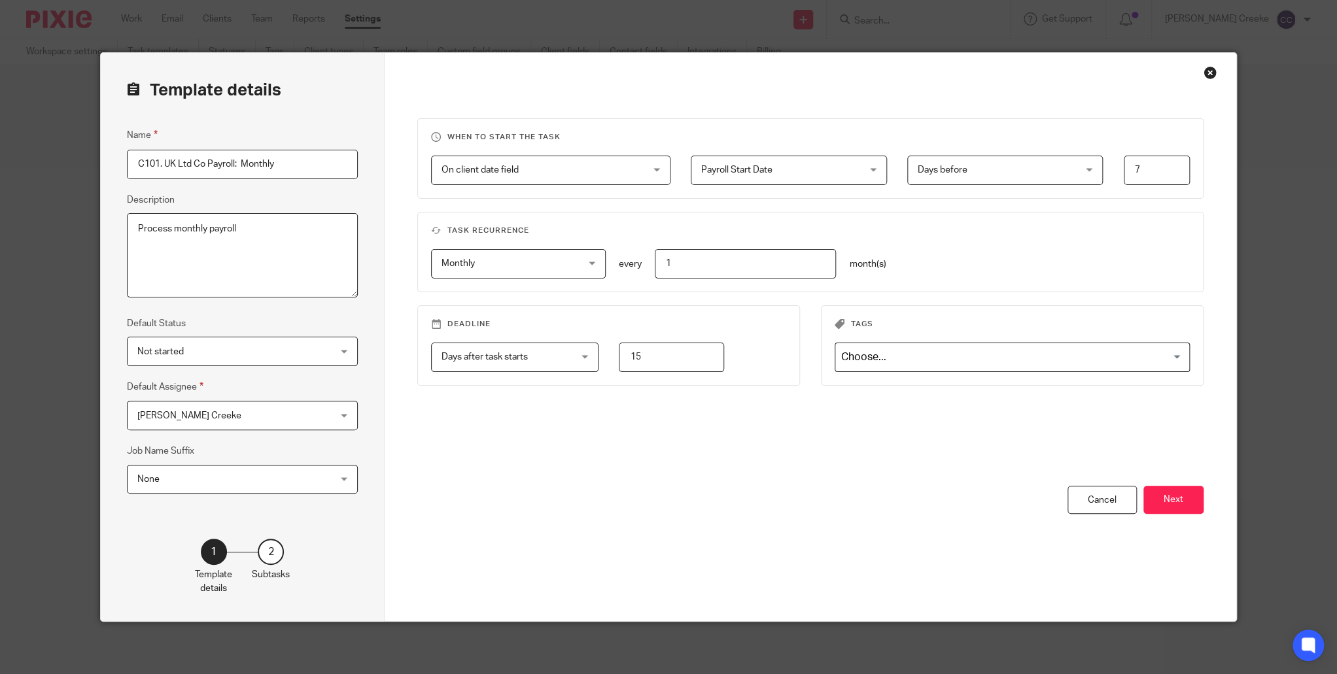
click at [615, 532] on div "You have unsaved changes Cancel Next" at bounding box center [810, 553] width 786 height 135
click at [966, 184] on div "Days before Days before" at bounding box center [1005, 170] width 196 height 29
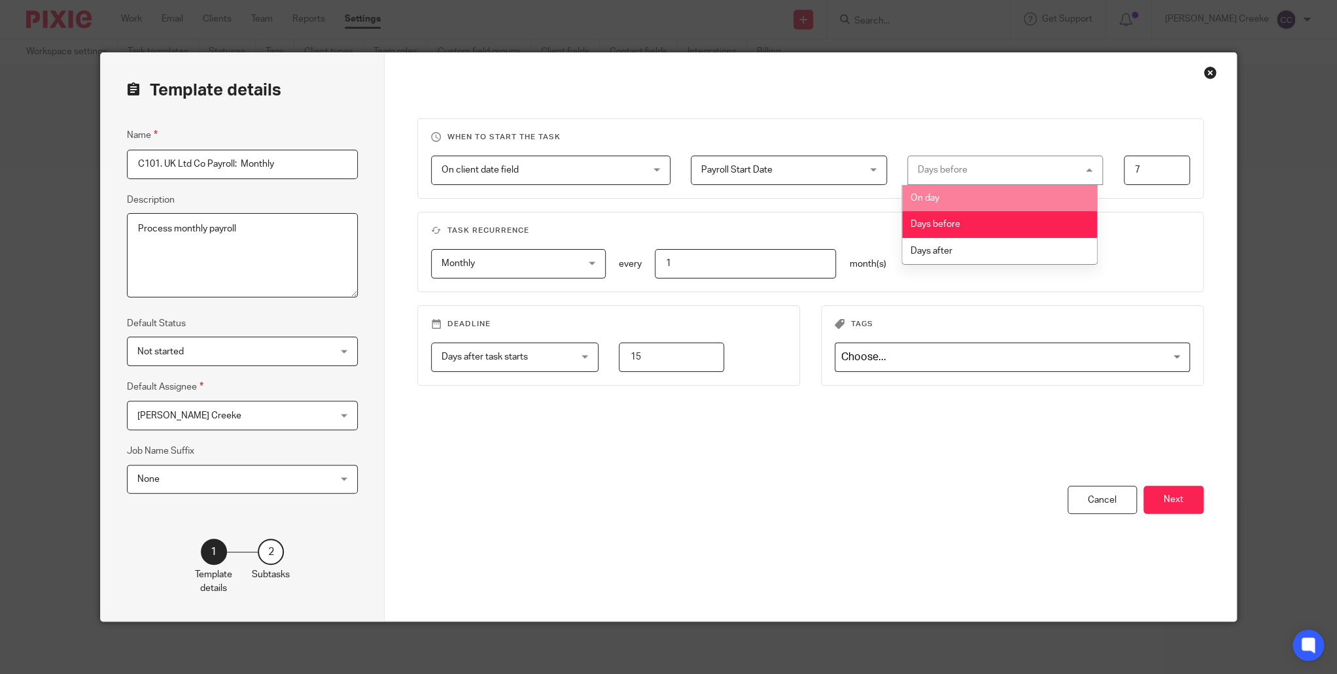
click at [475, 161] on span "On client date field" at bounding box center [532, 169] width 182 height 27
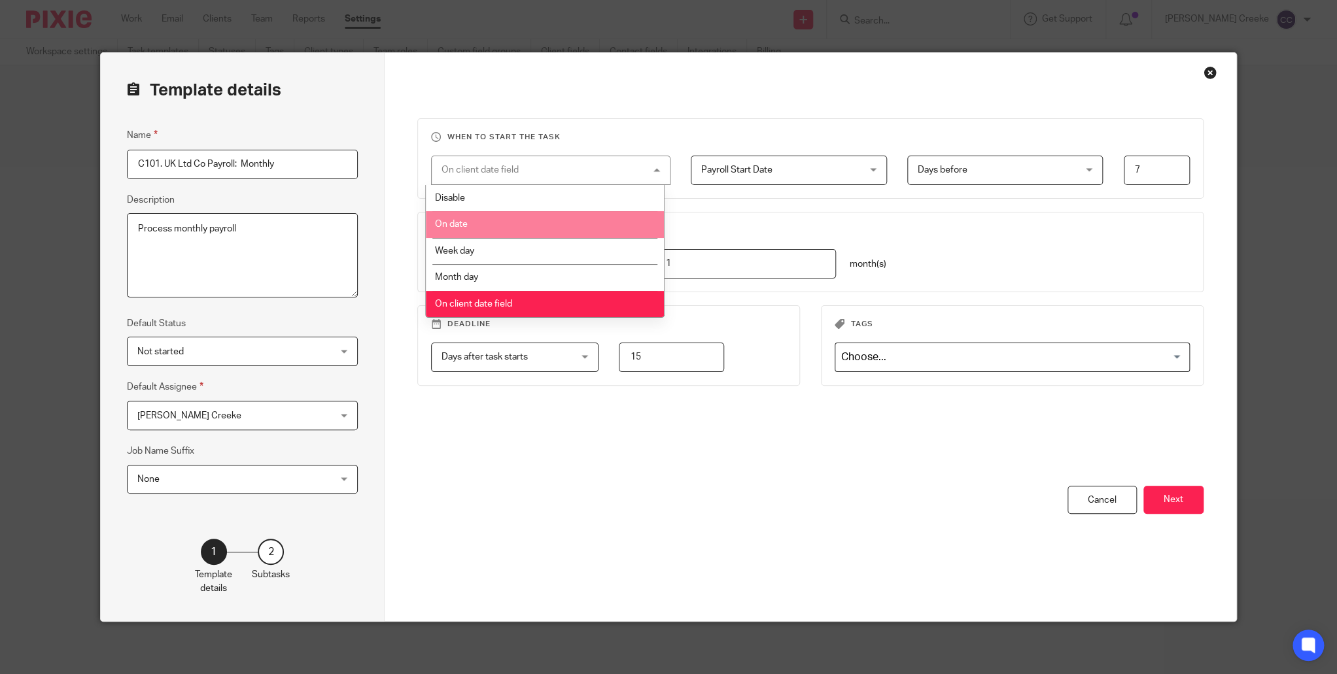
click at [488, 226] on li "On date" at bounding box center [545, 224] width 238 height 27
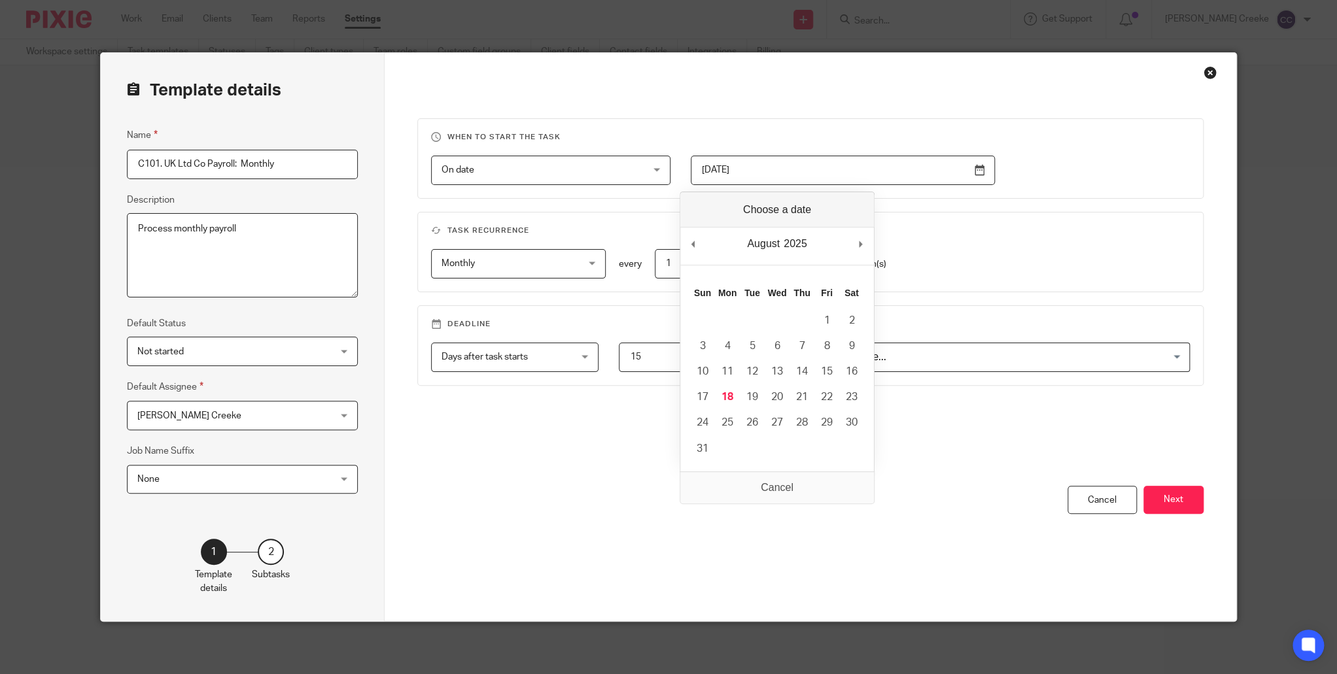
click at [787, 171] on input "2025-06-20" at bounding box center [843, 170] width 304 height 29
click at [764, 169] on input "2025-08-31" at bounding box center [843, 170] width 304 height 29
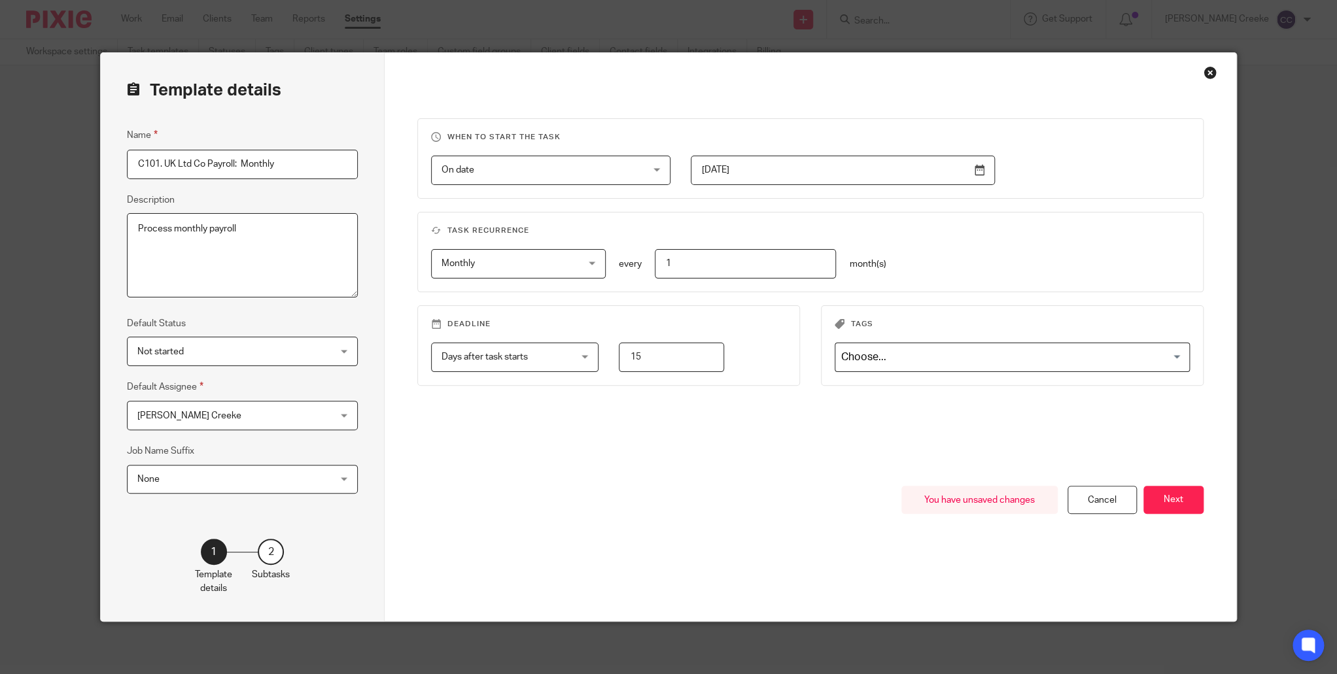
click at [725, 170] on input "[DATE]" at bounding box center [843, 170] width 304 height 29
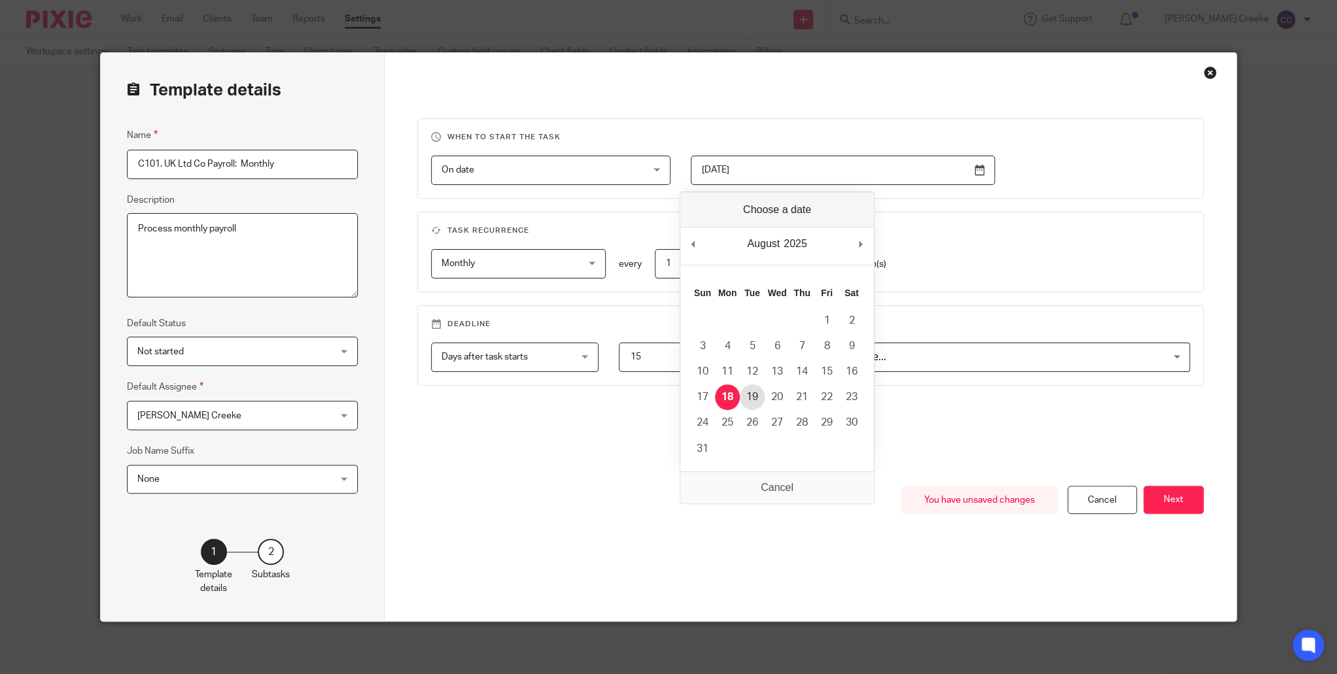
type input "2025-08-19"
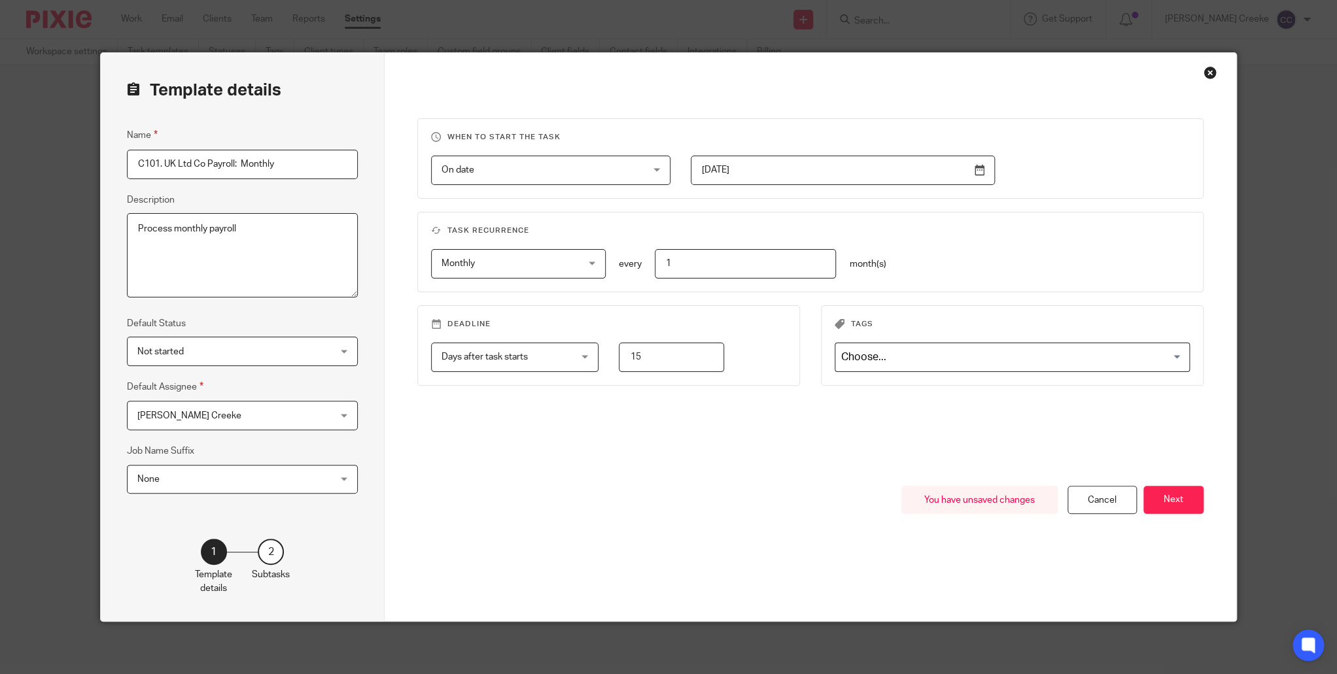
click at [577, 354] on div "Days after task starts Days after task starts" at bounding box center [514, 357] width 167 height 29
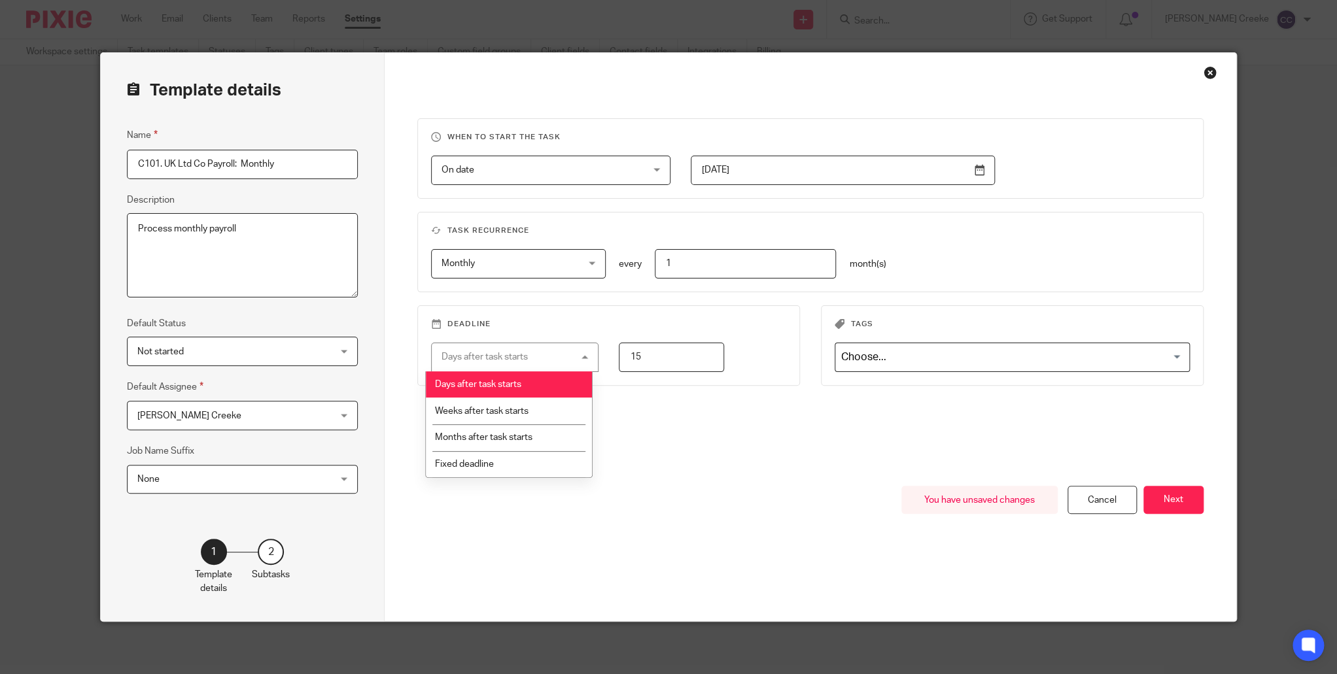
drag, startPoint x: 518, startPoint y: 387, endPoint x: 523, endPoint y: 377, distance: 11.7
click at [518, 387] on span "Days after task starts" at bounding box center [477, 384] width 86 height 9
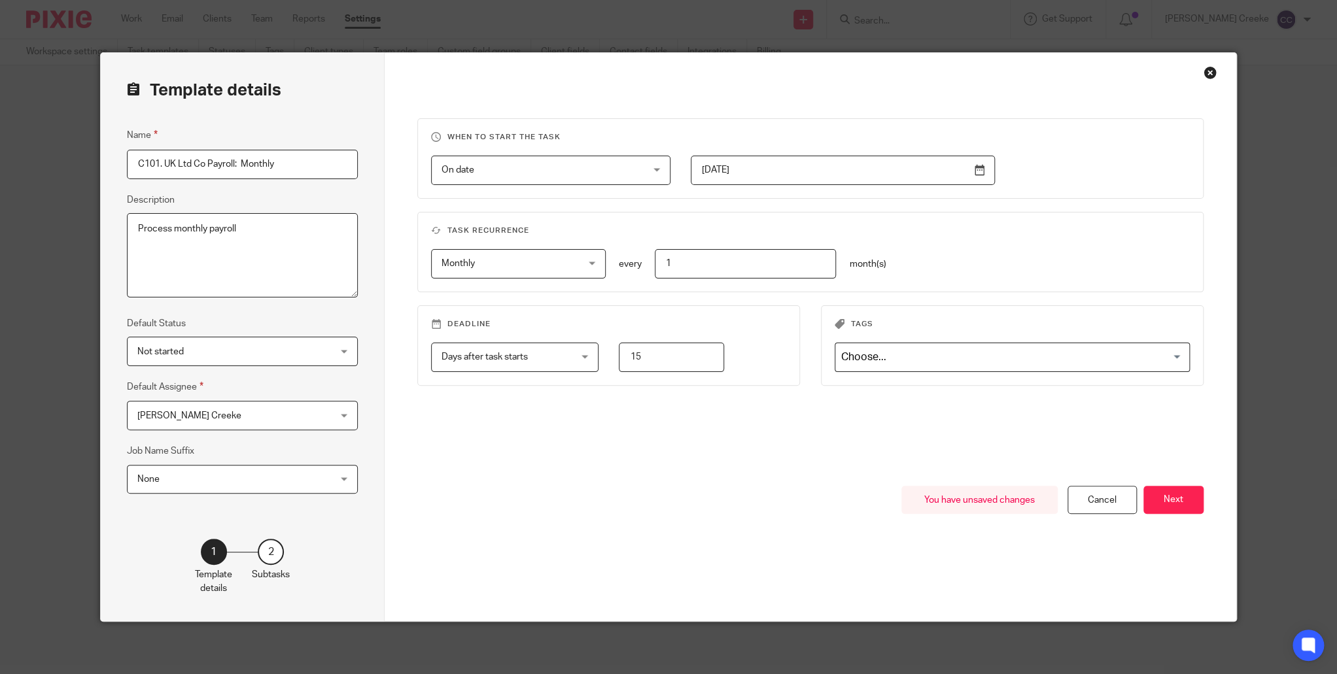
click at [551, 364] on span "Days after task starts" at bounding box center [503, 356] width 125 height 27
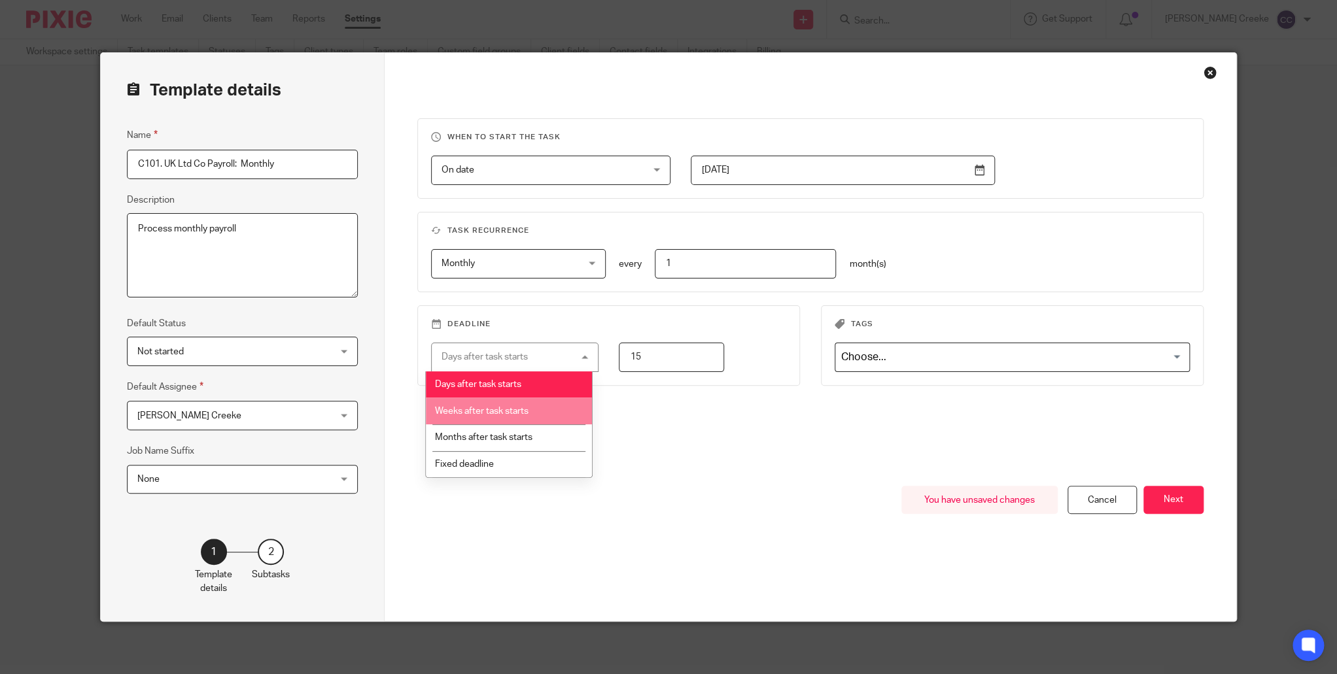
click at [682, 364] on input "15" at bounding box center [671, 357] width 105 height 29
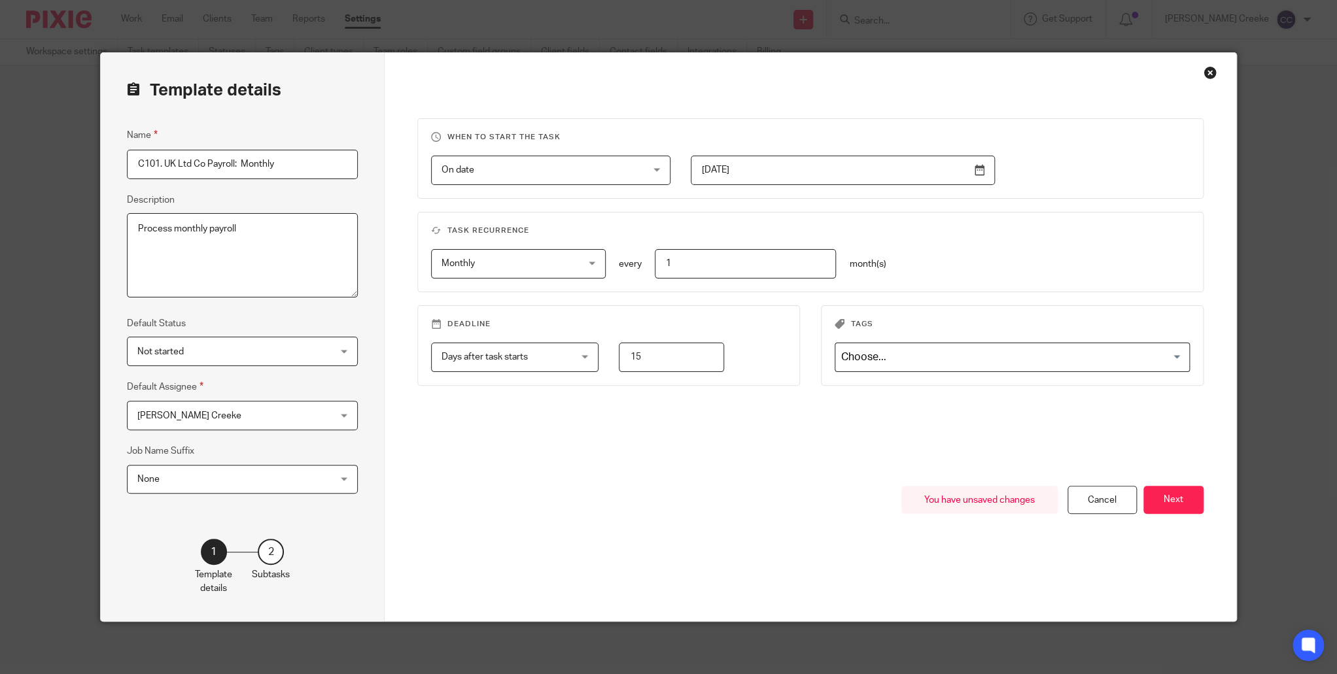
click at [561, 360] on div "Days after task starts Days after task starts" at bounding box center [514, 357] width 167 height 29
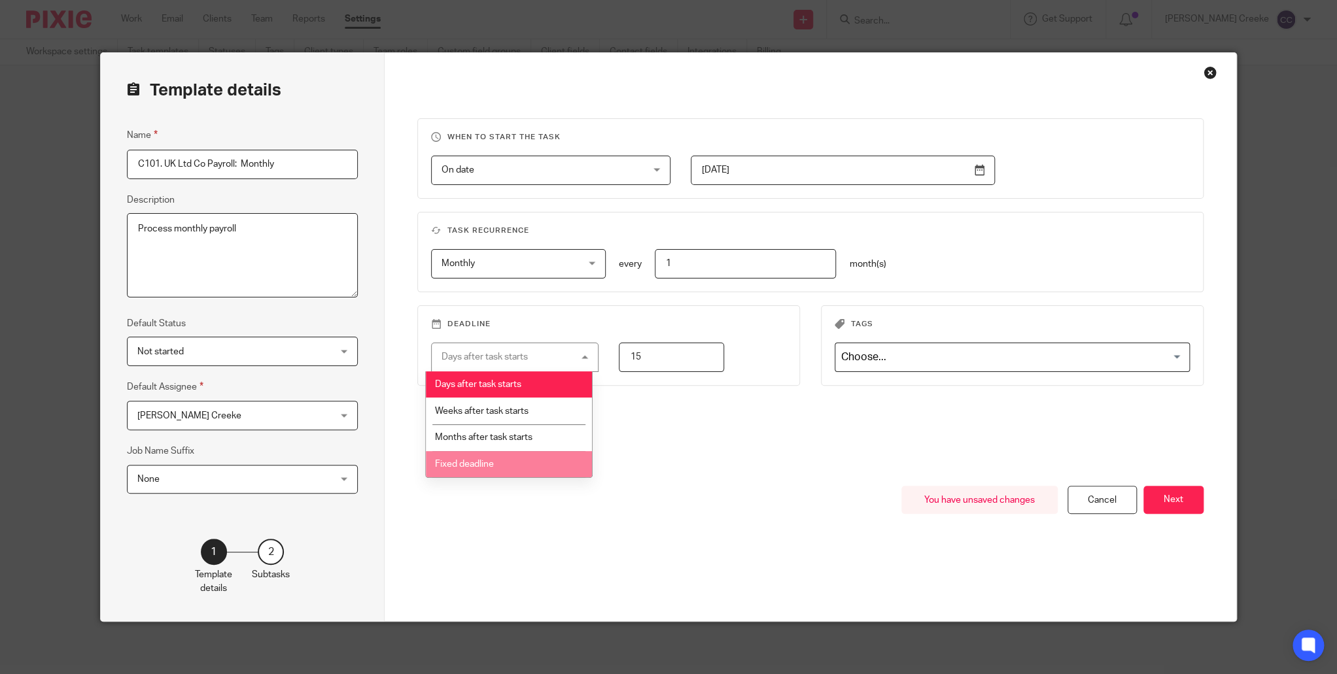
click at [523, 464] on li "Fixed deadline" at bounding box center [509, 464] width 166 height 27
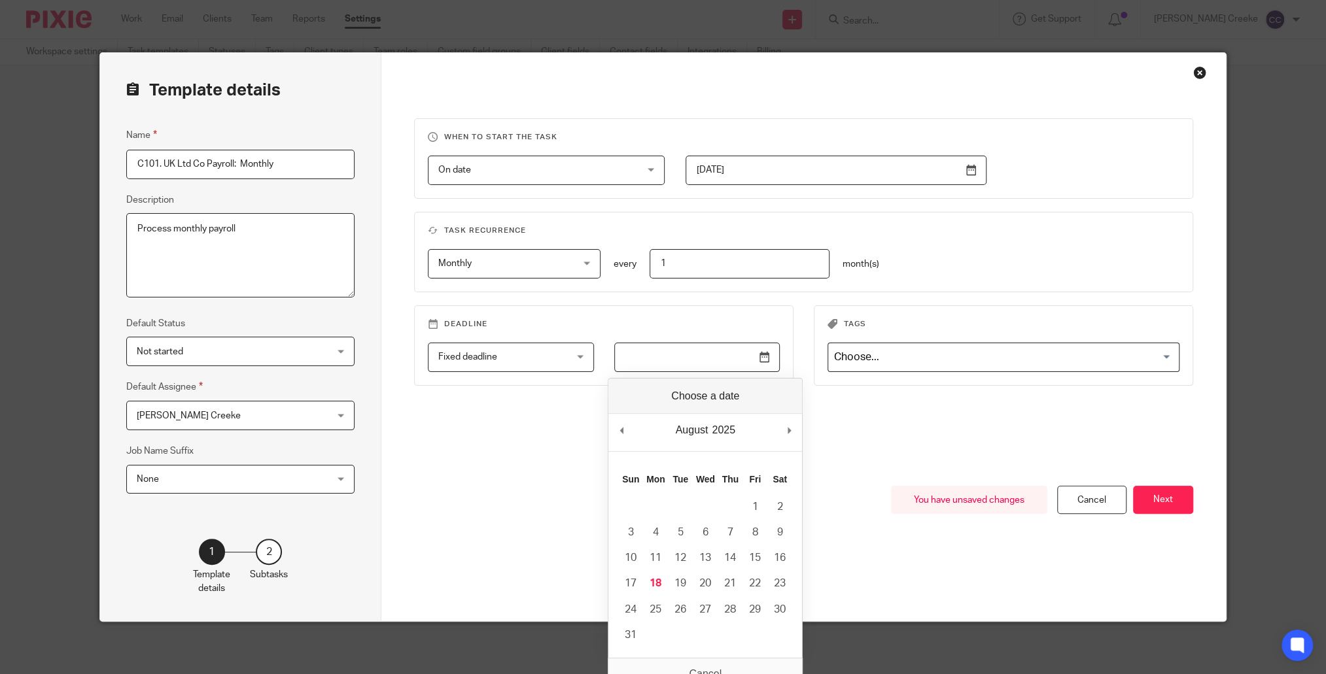
click at [746, 359] on input "Use the arrow keys to pick a date" at bounding box center [696, 357] width 165 height 29
click at [785, 431] on div "August January February March April May June July August September October Nove…" at bounding box center [705, 432] width 194 height 37
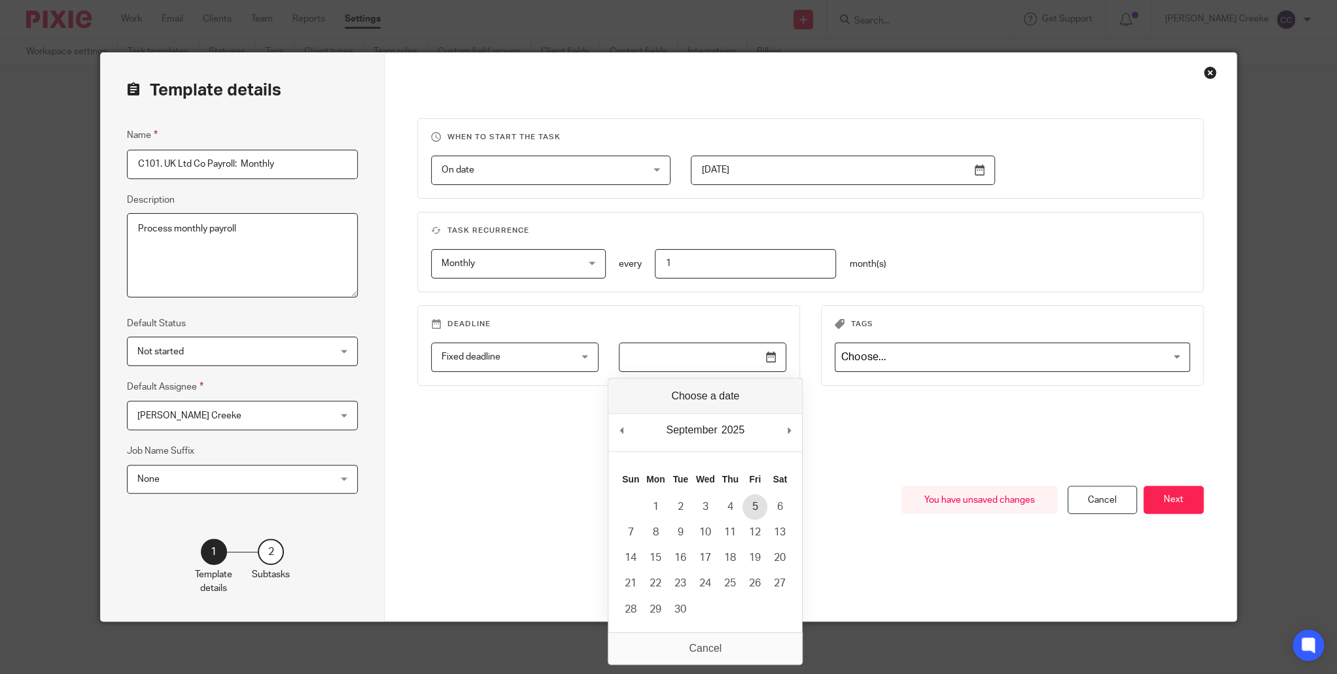
type input "2025-09-05"
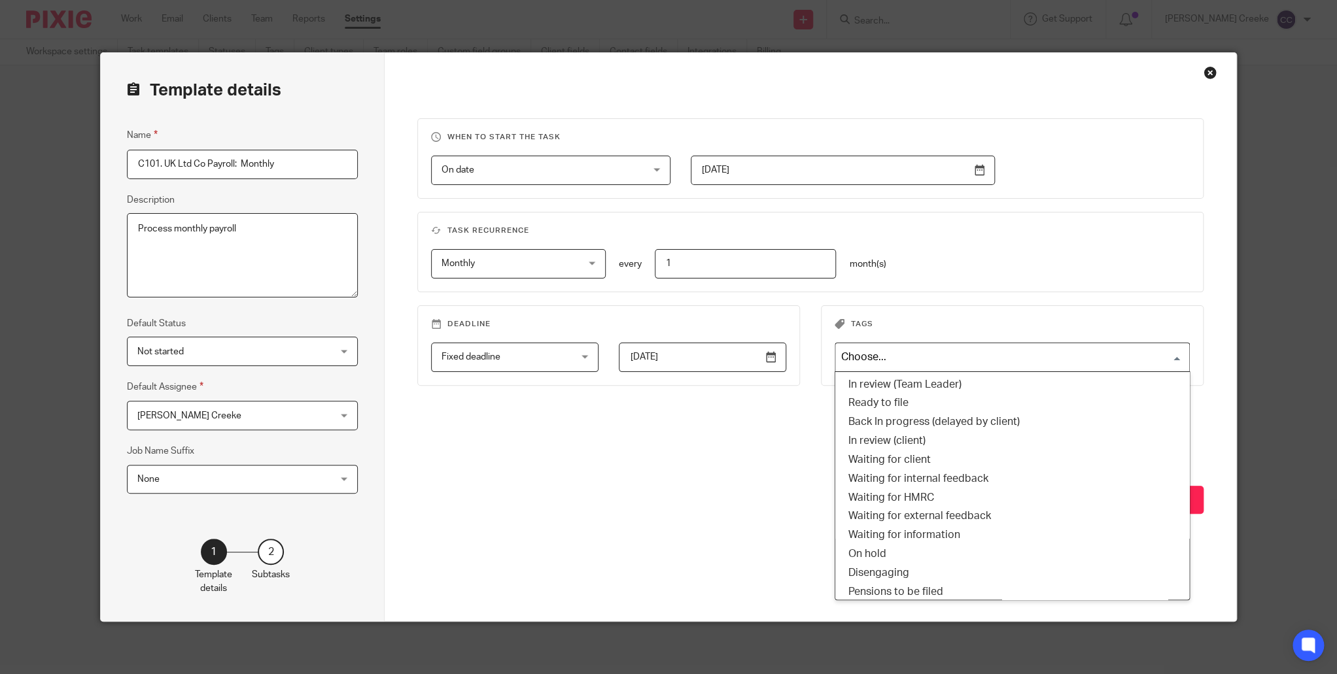
click at [926, 359] on input "Search for option" at bounding box center [1008, 357] width 345 height 23
click at [708, 438] on div "When to start the task On date On date Disable On date Week day Month day On cl…" at bounding box center [810, 302] width 786 height 368
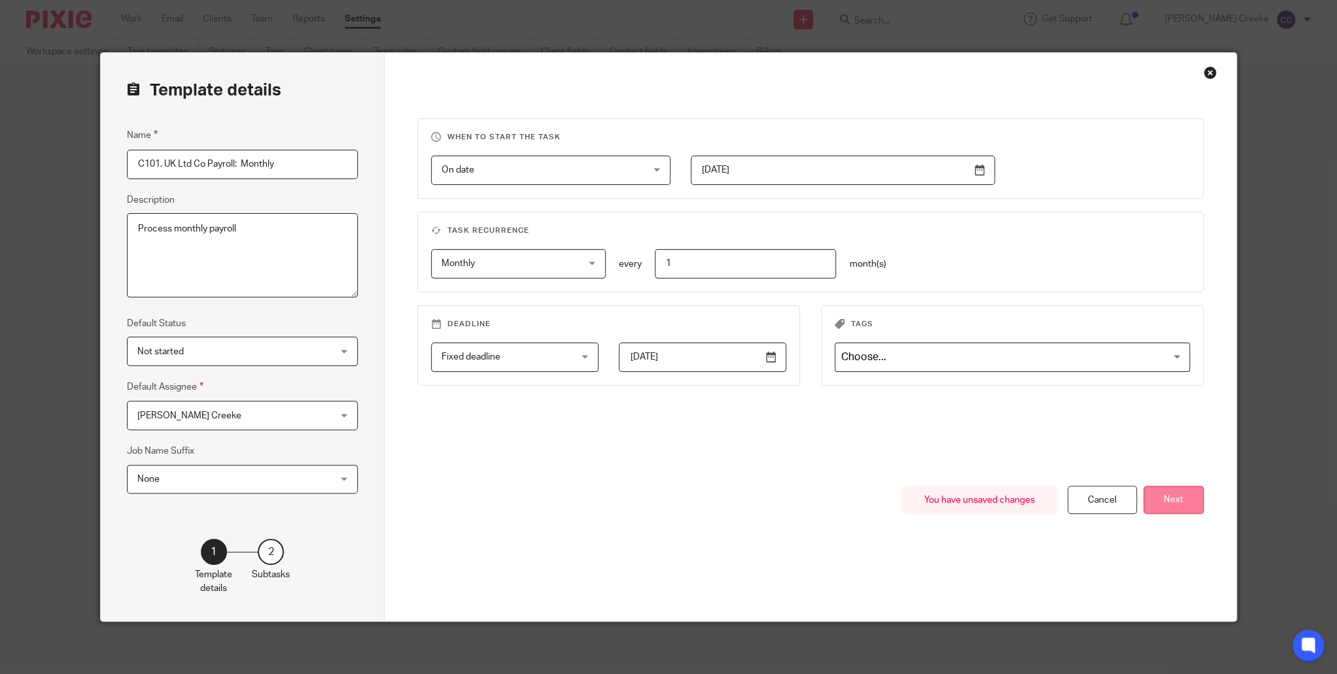
click at [1172, 501] on button "Next" at bounding box center [1173, 500] width 60 height 28
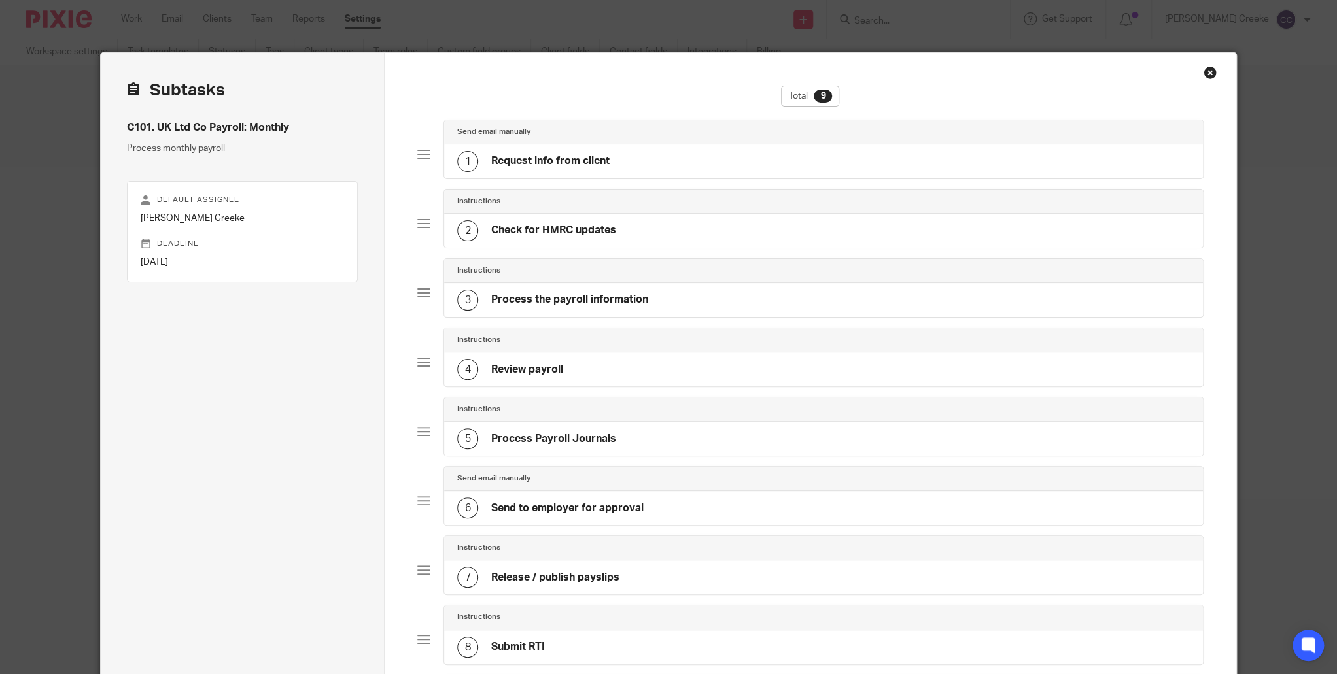
scroll to position [266, 0]
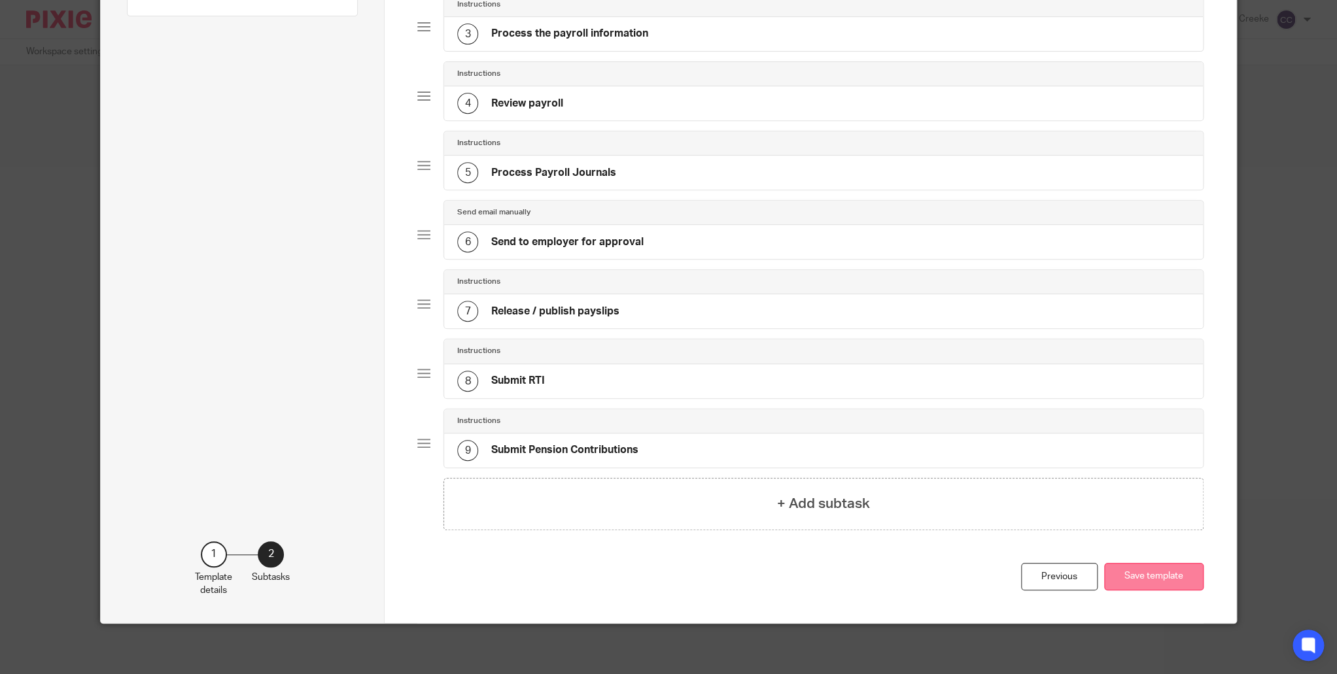
click at [1151, 563] on button "Save template" at bounding box center [1153, 577] width 99 height 28
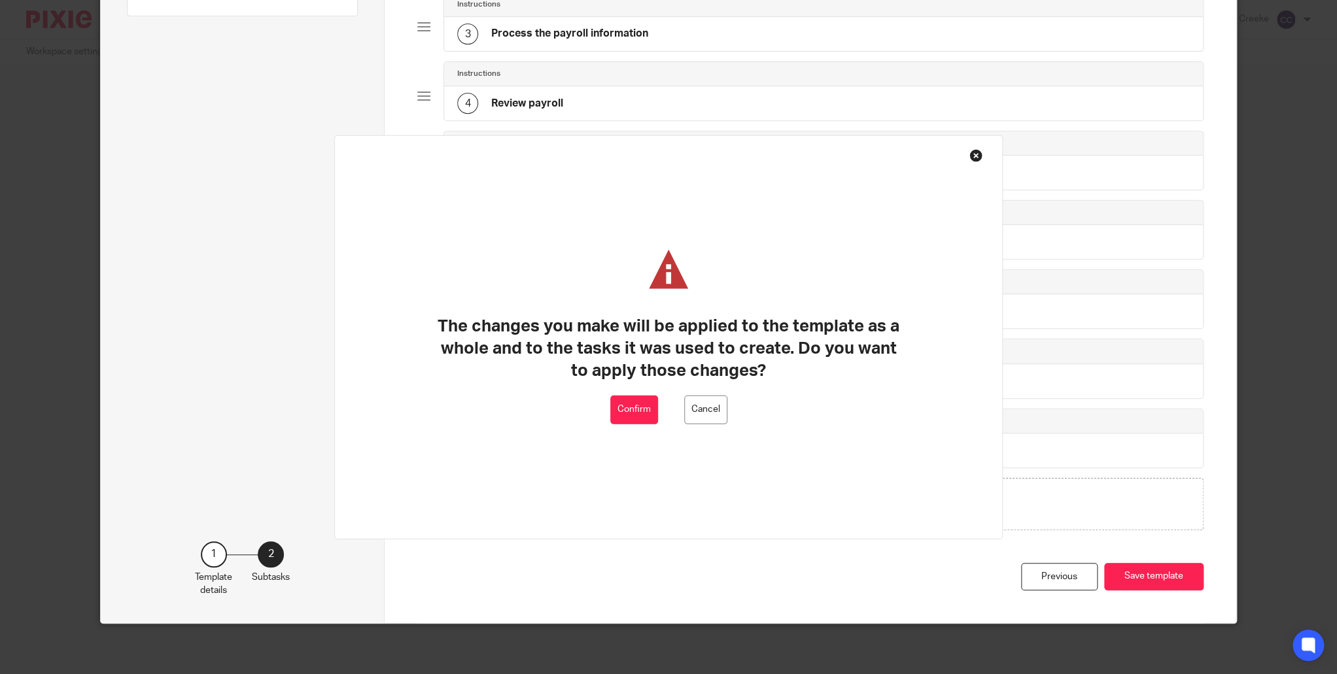
click at [620, 422] on button "Confirm" at bounding box center [634, 409] width 48 height 29
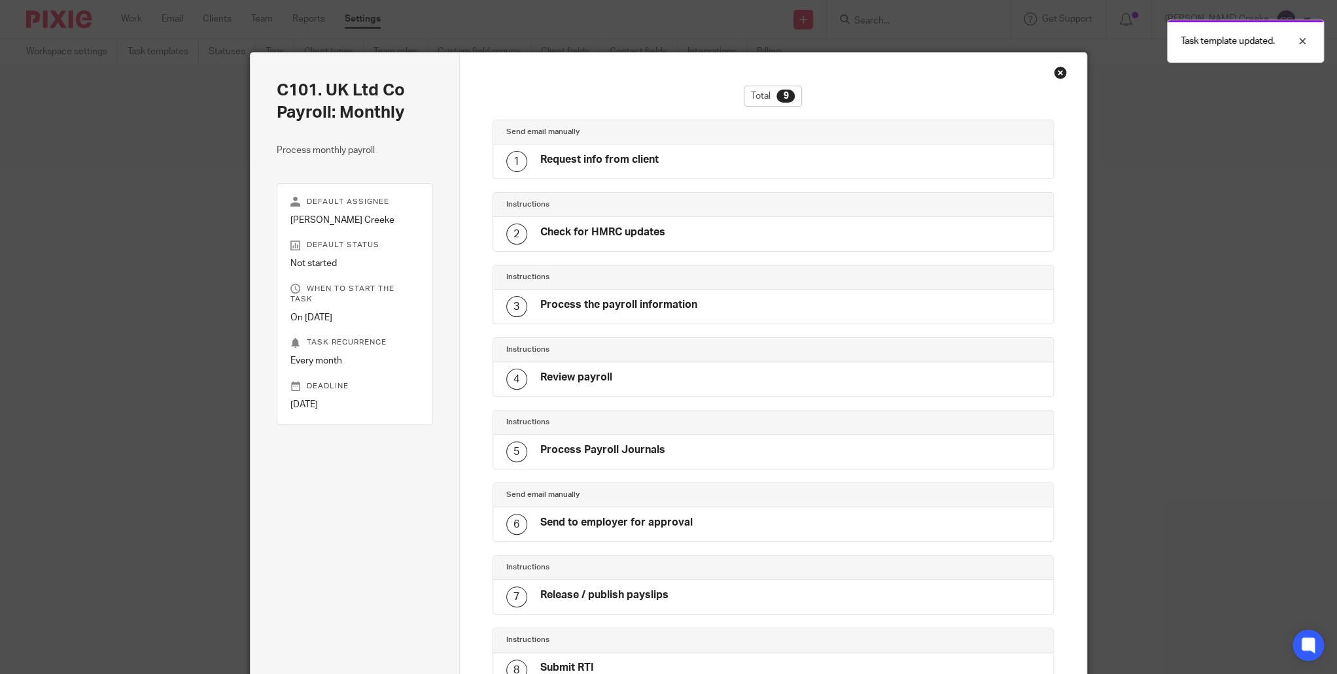
click at [1057, 75] on div "Close this dialog window" at bounding box center [1059, 72] width 13 height 13
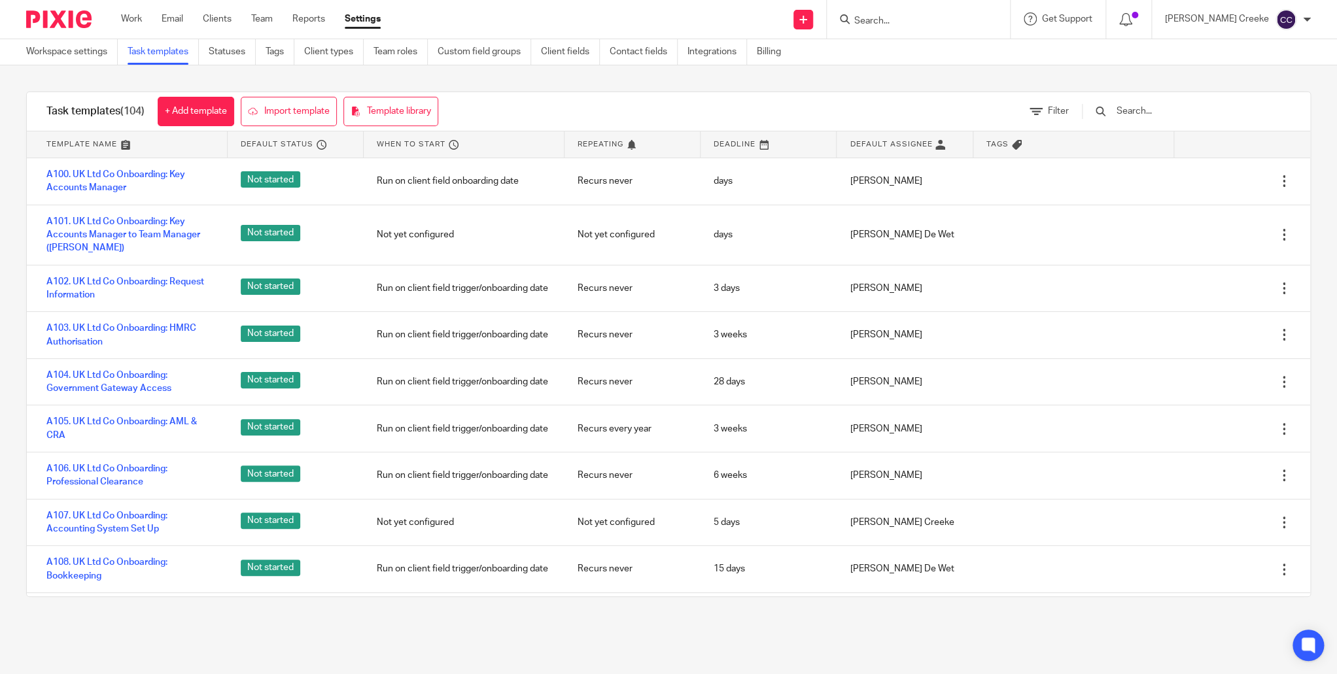
click at [916, 22] on input "Search" at bounding box center [912, 22] width 118 height 12
click at [928, 26] on form at bounding box center [922, 19] width 139 height 16
click at [924, 16] on input "Search" at bounding box center [912, 22] width 118 height 12
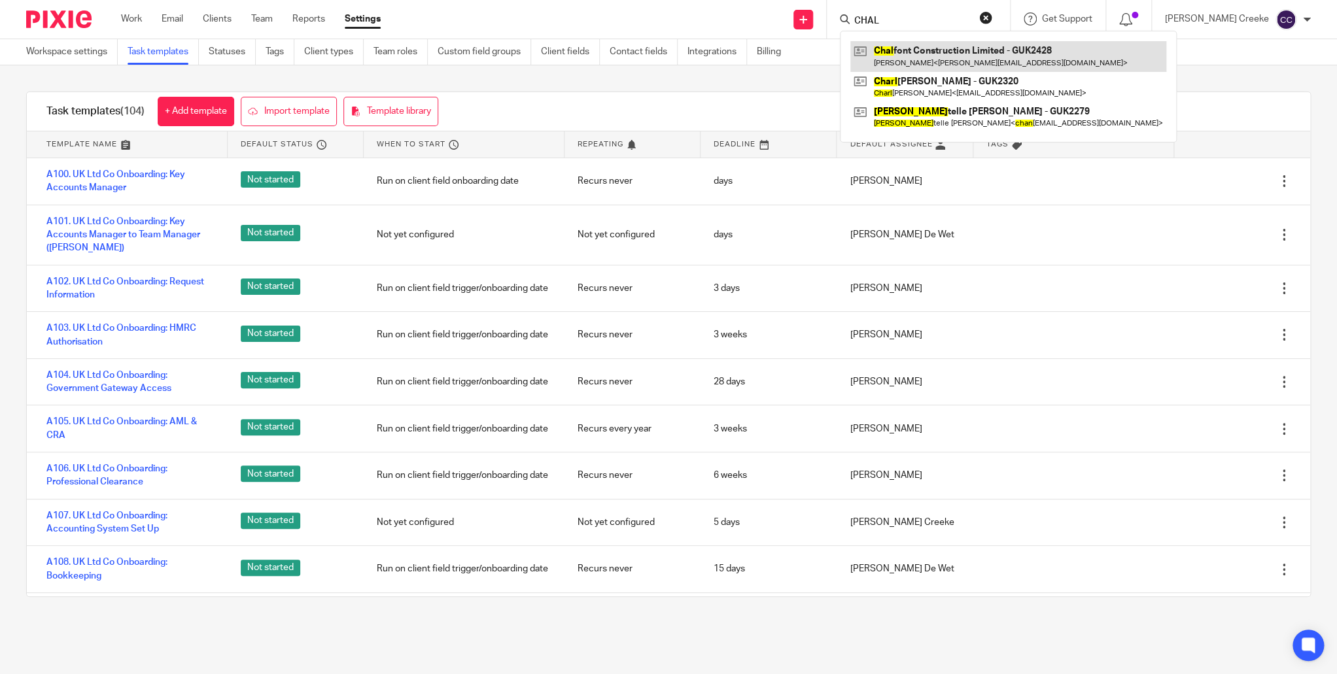
type input "CHAL"
click at [993, 60] on link at bounding box center [1008, 56] width 316 height 30
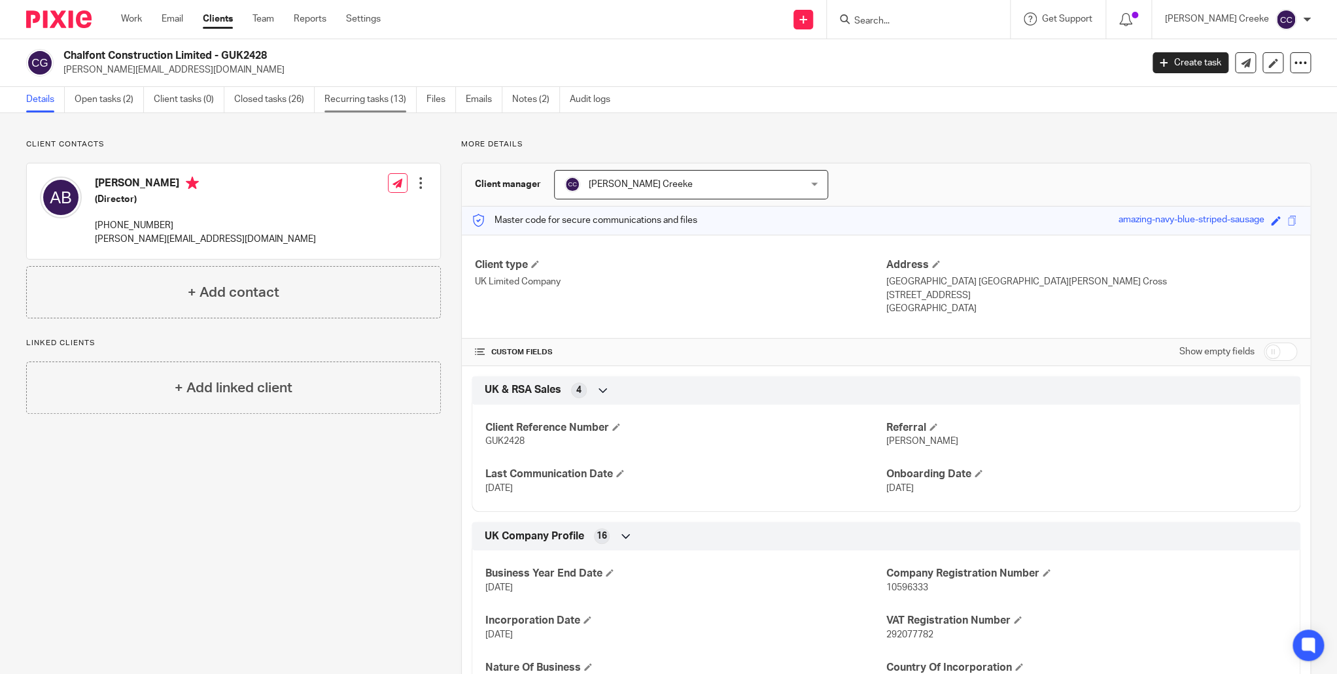
click at [356, 103] on link "Recurring tasks (13)" at bounding box center [370, 100] width 92 height 26
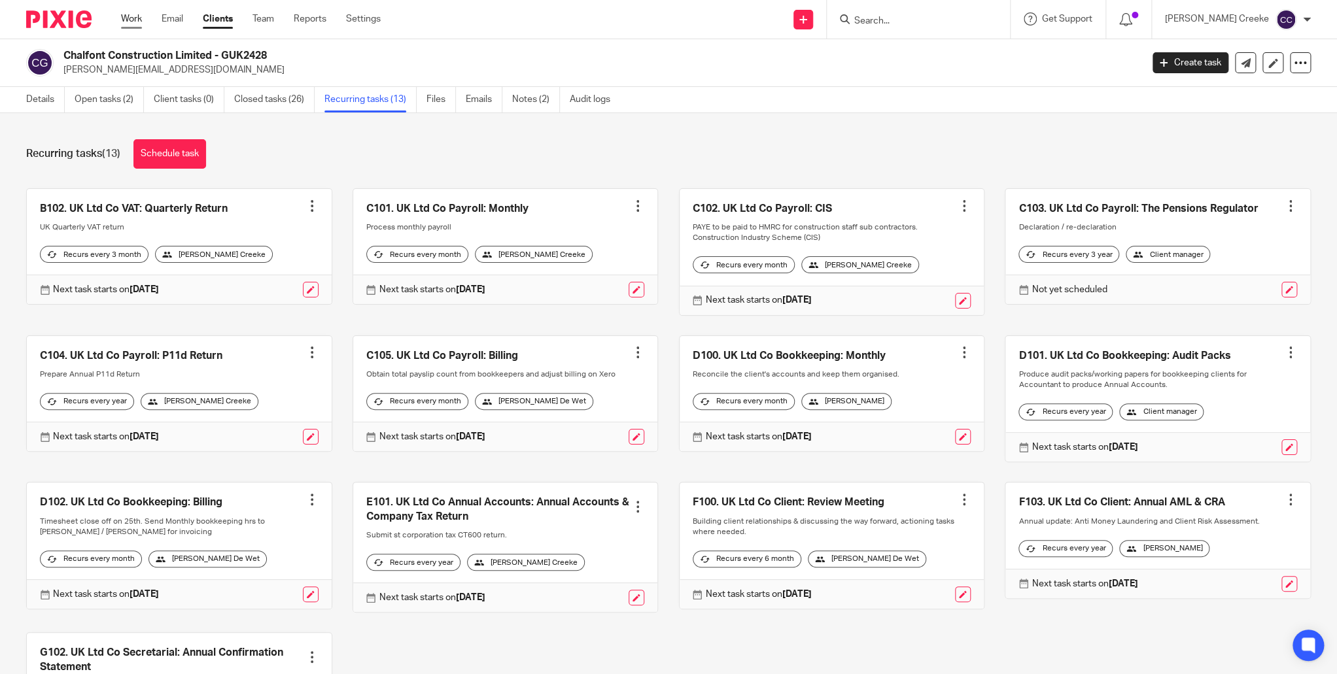
click at [140, 20] on link "Work" at bounding box center [131, 18] width 21 height 13
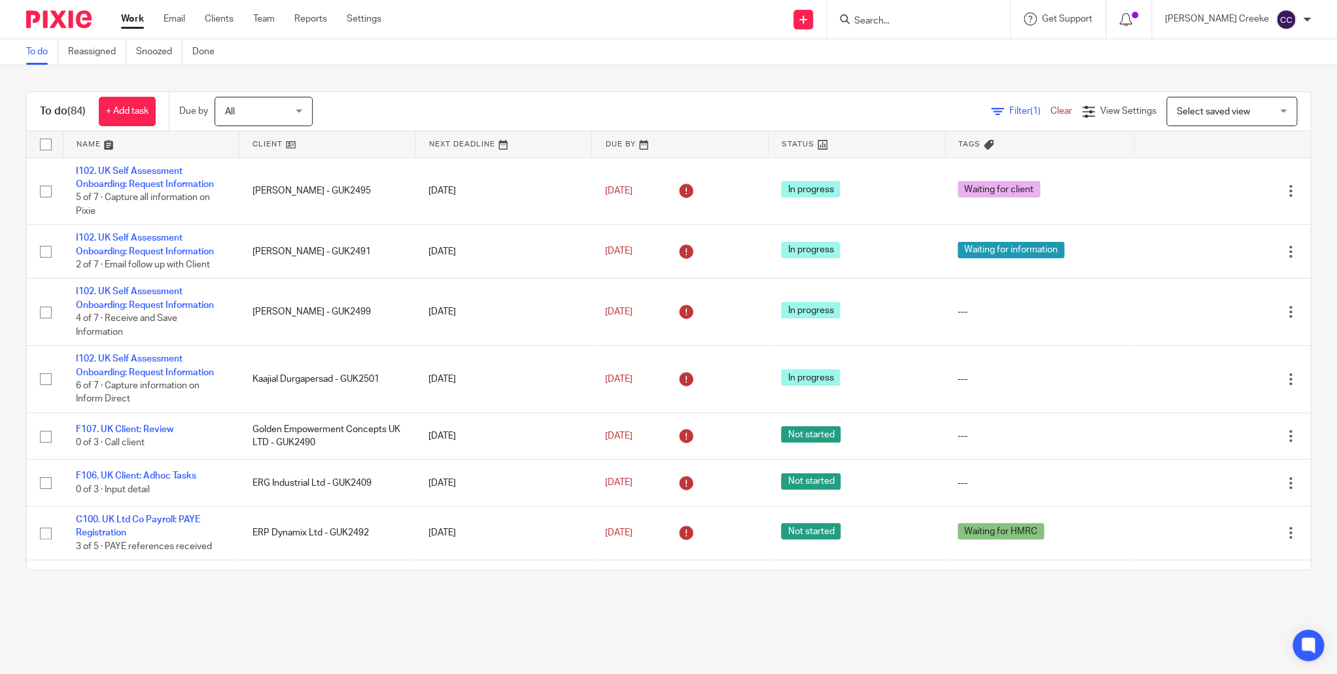
click at [314, 607] on main "To do Reassigned Snoozed Done To do (84) + Add task Due by All All [DATE] [DATE…" at bounding box center [668, 337] width 1337 height 674
